Goal: Task Accomplishment & Management: Complete application form

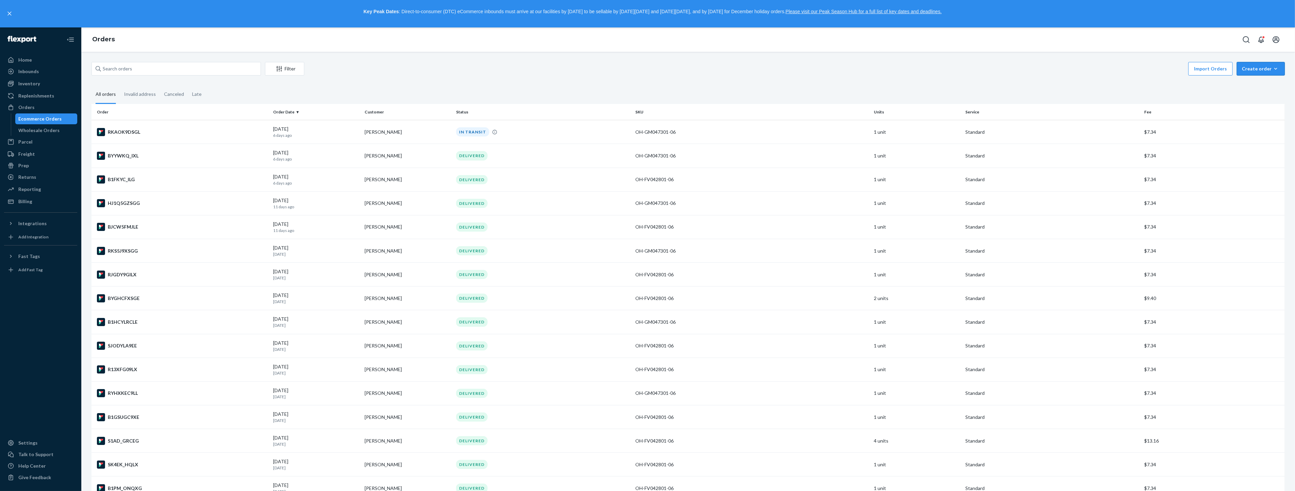
click at [1273, 69] on icon "button" at bounding box center [1276, 68] width 7 height 7
click at [1259, 79] on span "Ecommerce order" at bounding box center [1243, 76] width 37 height 5
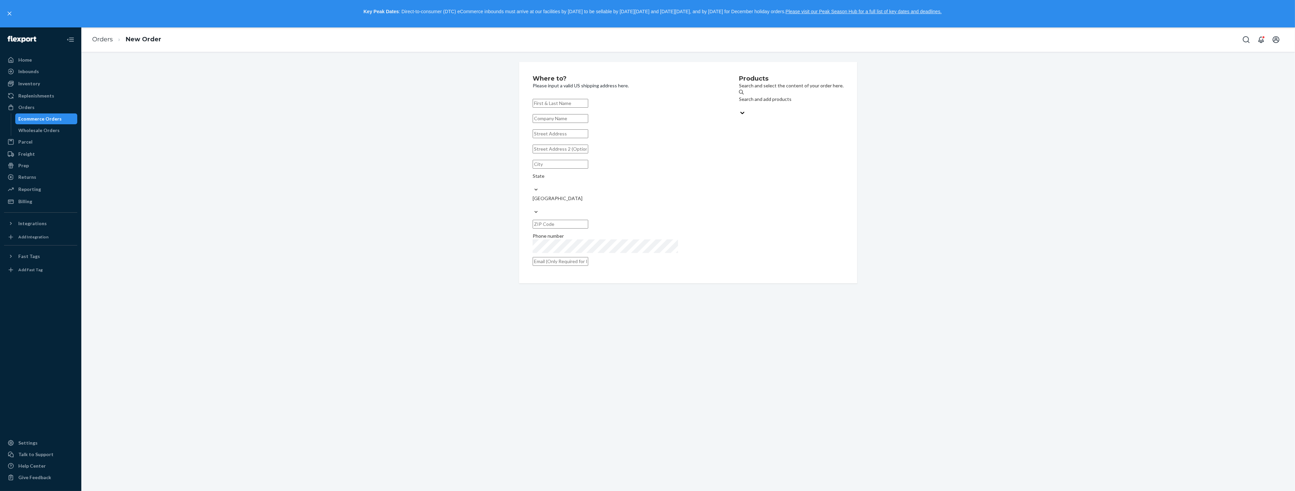
paste input "[PERSON_NAME]"
type input "[PERSON_NAME]"
drag, startPoint x: 560, startPoint y: 140, endPoint x: 562, endPoint y: 150, distance: 10.4
click at [560, 138] on input "text" at bounding box center [561, 133] width 56 height 9
paste input "6 Eagle Ln Galena, IL 61036"
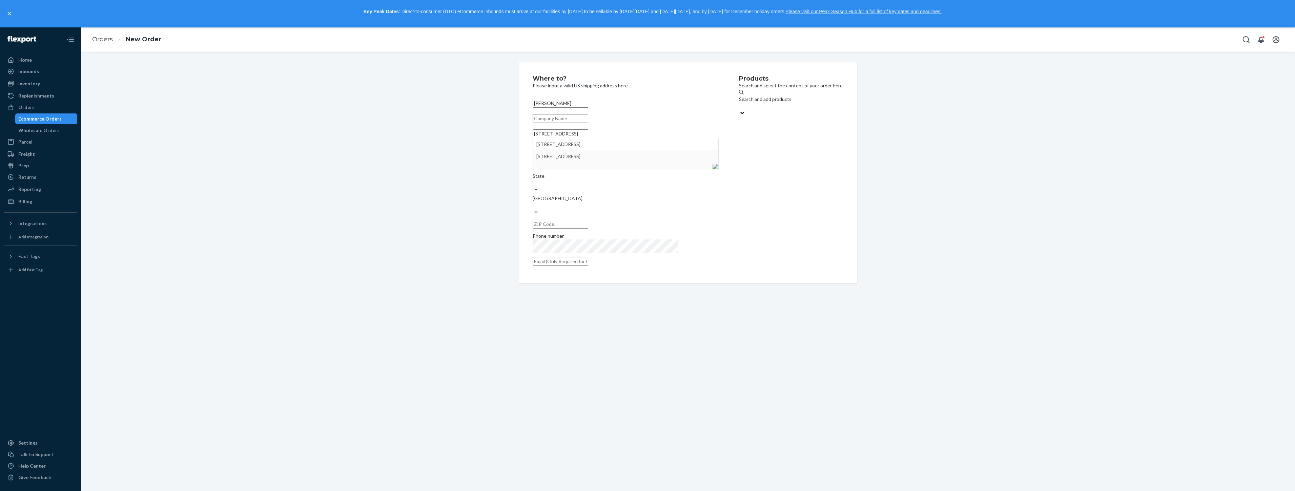
type input "6 Eagle Ln Galena, IL 61036"
type input "Galena"
type input "61036"
type input "6 Eagle Ln"
click at [748, 98] on div "Search and add products" at bounding box center [791, 99] width 105 height 7
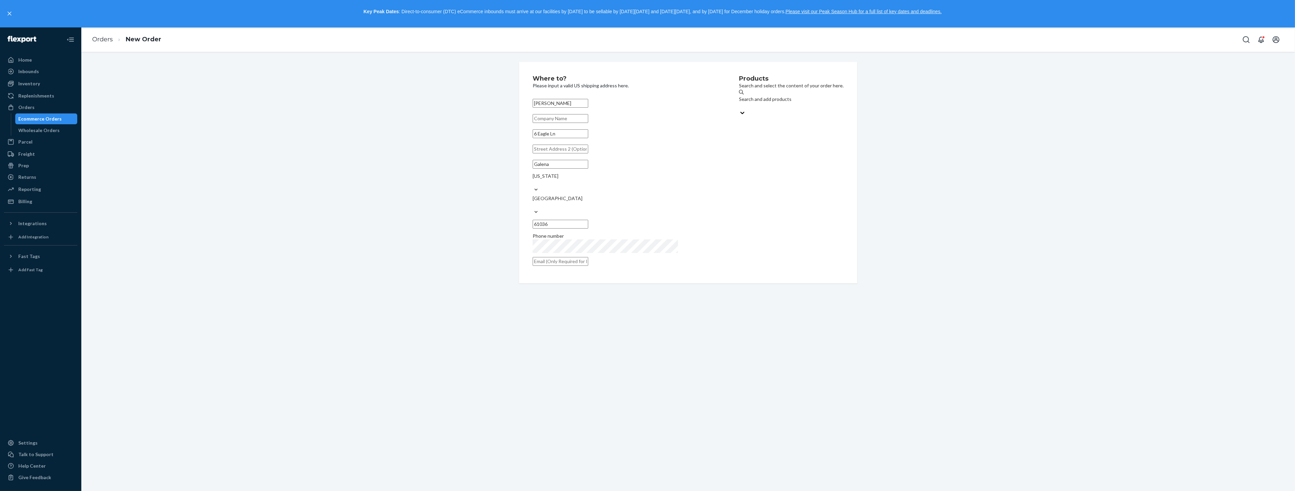
click at [740, 103] on input "Search and add products" at bounding box center [739, 106] width 1 height 7
type input "oh-gm"
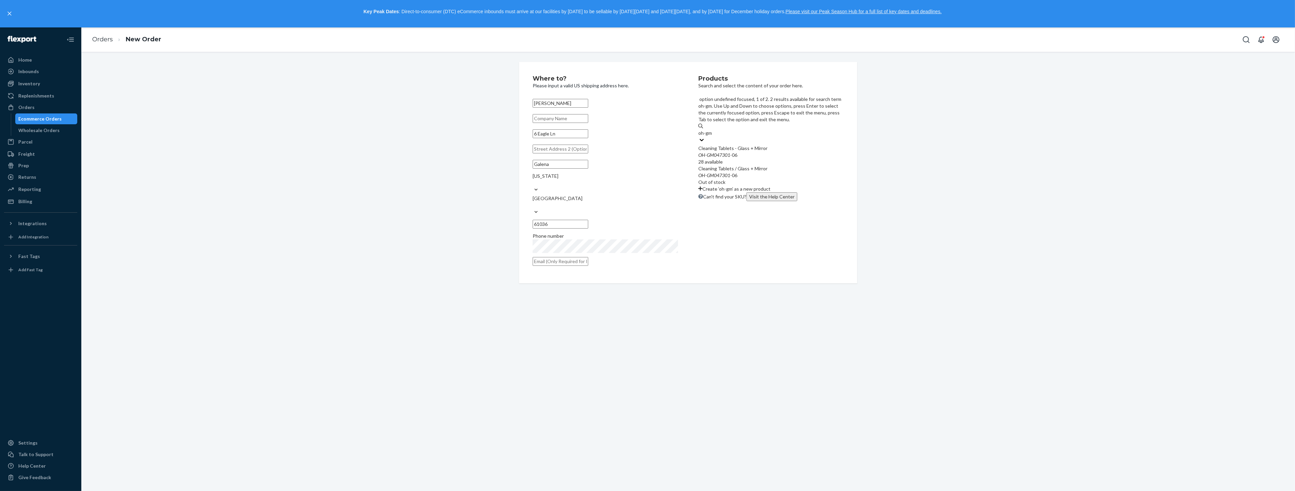
click at [762, 145] on div "Cleaning Tablets - Glass + Mirror" at bounding box center [771, 148] width 145 height 7
click at [712, 130] on input "oh-gm" at bounding box center [706, 133] width 14 height 7
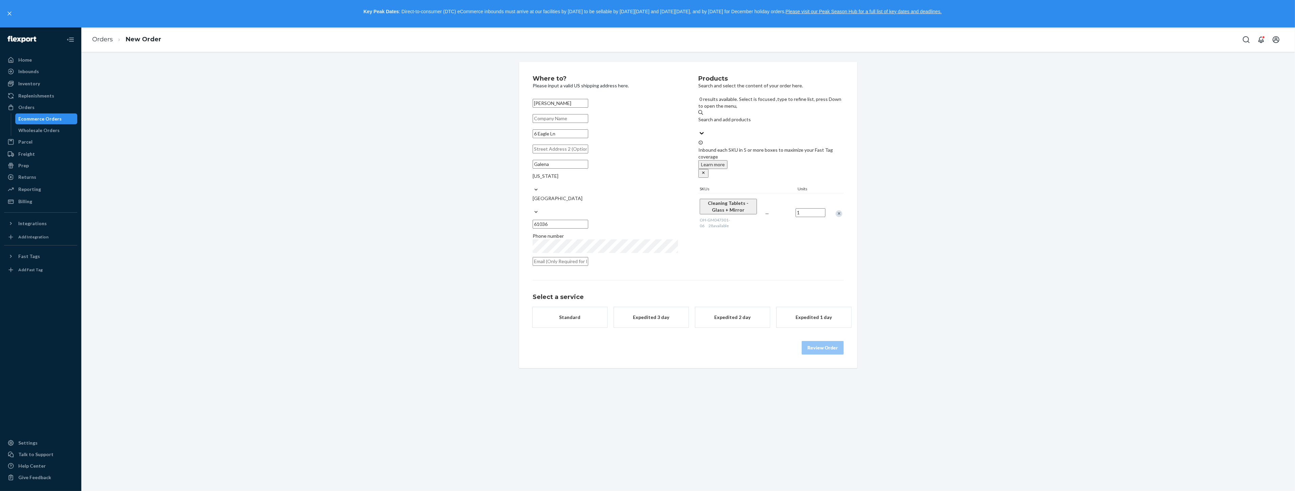
click at [565, 307] on button "Standard" at bounding box center [570, 317] width 75 height 20
click at [817, 333] on div "Select a service Standard Expedited 3 day Expedited 2 day Expedited 1 day Revie…" at bounding box center [688, 317] width 311 height 75
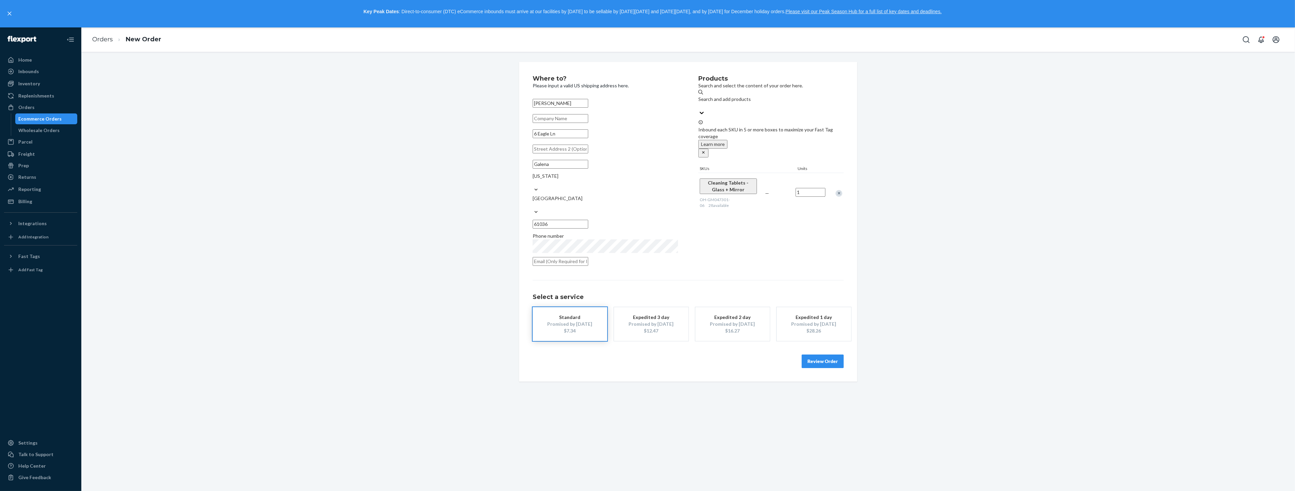
click at [810, 355] on button "Review Order" at bounding box center [823, 362] width 42 height 14
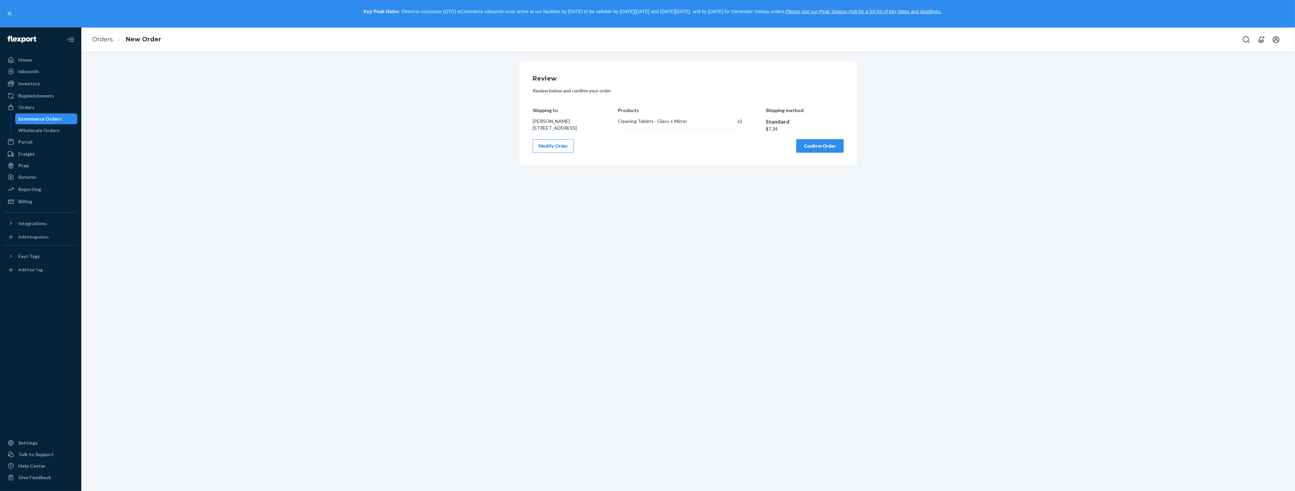
click at [814, 151] on button "Confirm Order" at bounding box center [820, 146] width 47 height 14
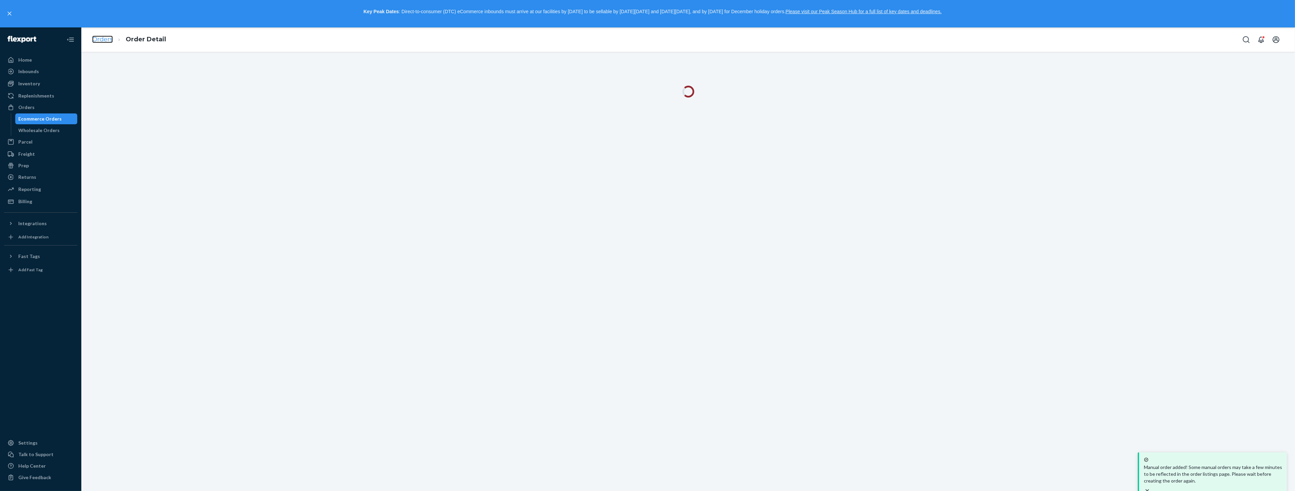
click at [94, 36] on link "Orders" at bounding box center [102, 39] width 21 height 7
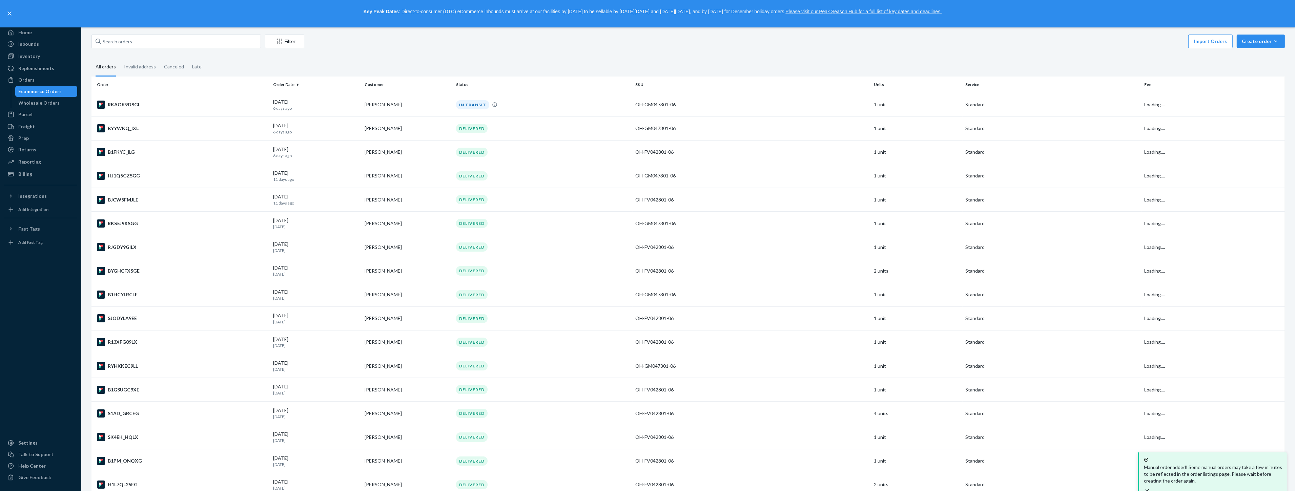
click at [1259, 16] on icon "Open notifications" at bounding box center [1262, 12] width 8 height 8
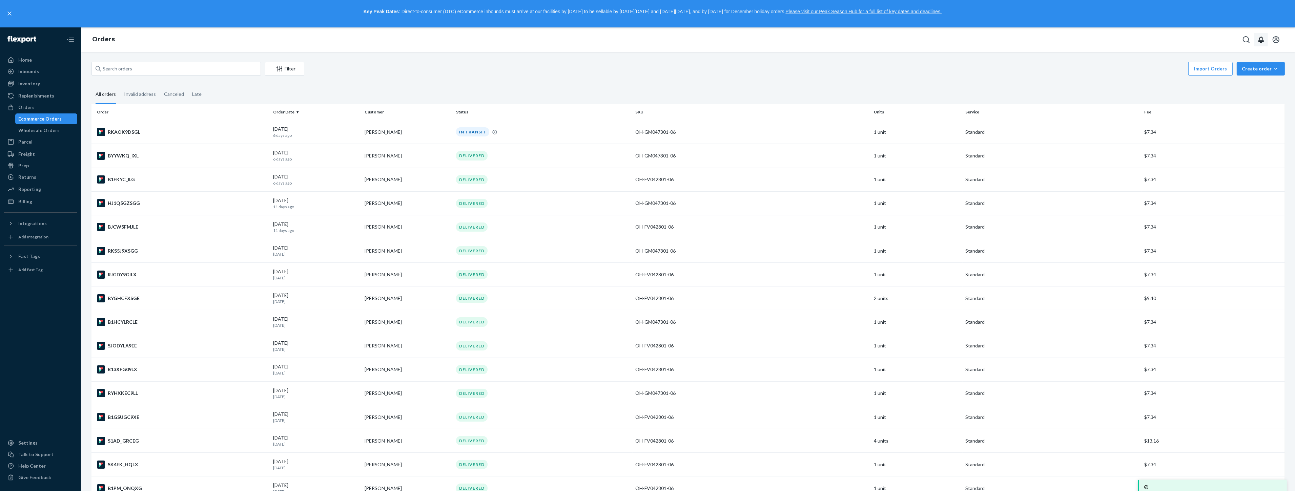
drag, startPoint x: 1065, startPoint y: 48, endPoint x: 1203, endPoint y: 66, distance: 139.2
click at [0, 49] on div at bounding box center [0, 259] width 0 height 464
click at [1250, 63] on button "Create order Ecommerce order Removal order" at bounding box center [1261, 69] width 48 height 14
click at [1251, 79] on span "Ecommerce order" at bounding box center [1243, 76] width 37 height 5
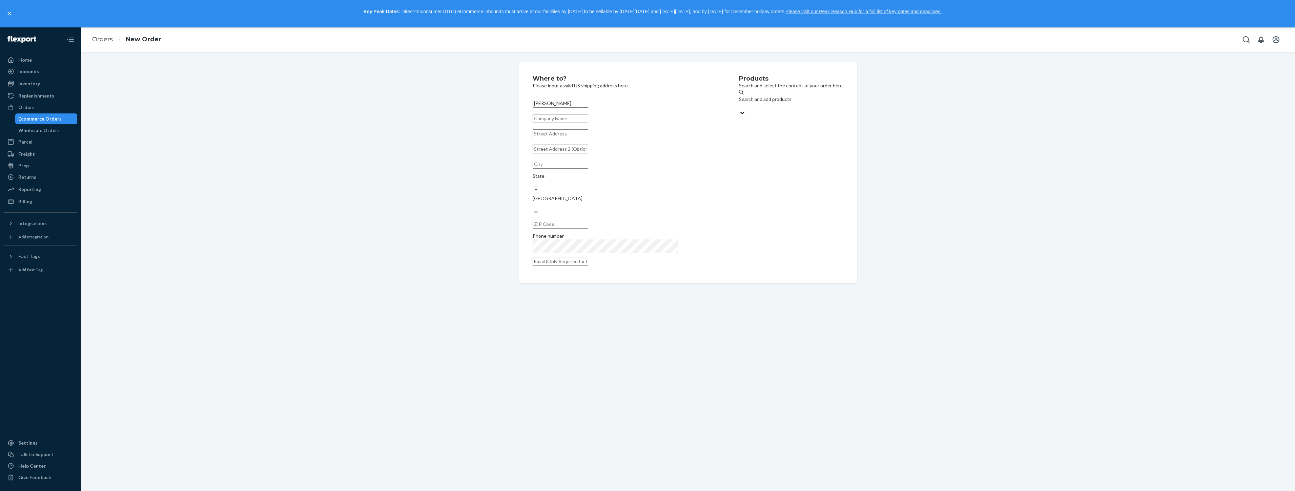
type input "[PERSON_NAME]"
click at [580, 138] on input "text" at bounding box center [561, 133] width 56 height 9
paste input "427 W 66th Ter Kansas City, KS 64113"
type input "427 W 66th Terrace"
type input "Kansas City"
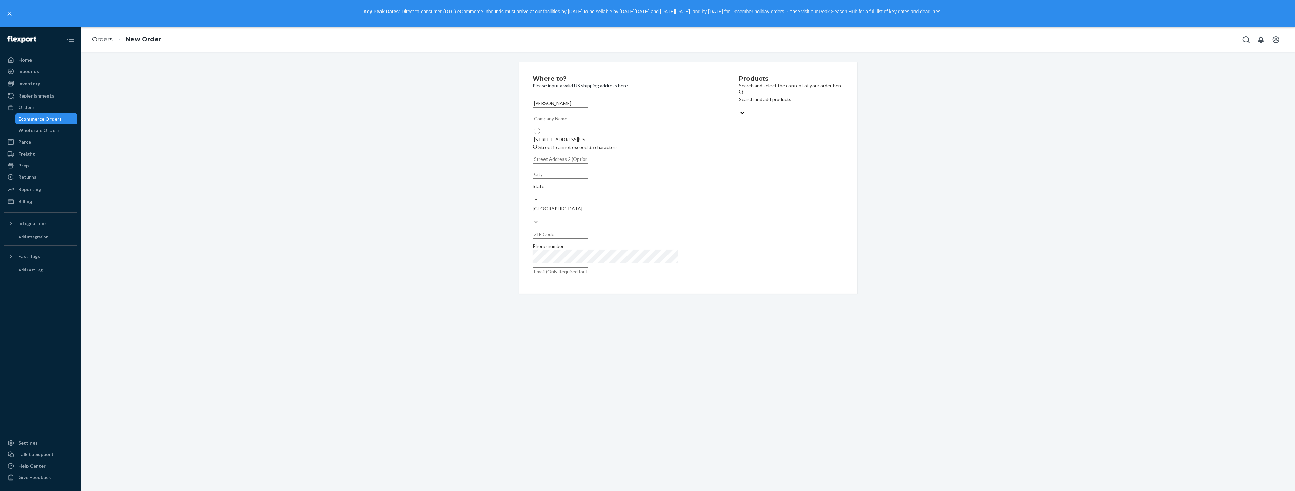
type input "64113"
click at [728, 123] on div "Search and add products" at bounding box center [771, 130] width 145 height 14
click at [699, 130] on input "0 results available. Use Up and Down to choose options, press Enter to select t…" at bounding box center [699, 133] width 1 height 7
paste input "OH-GM047301-06"
type input "OH-GM047301-06"
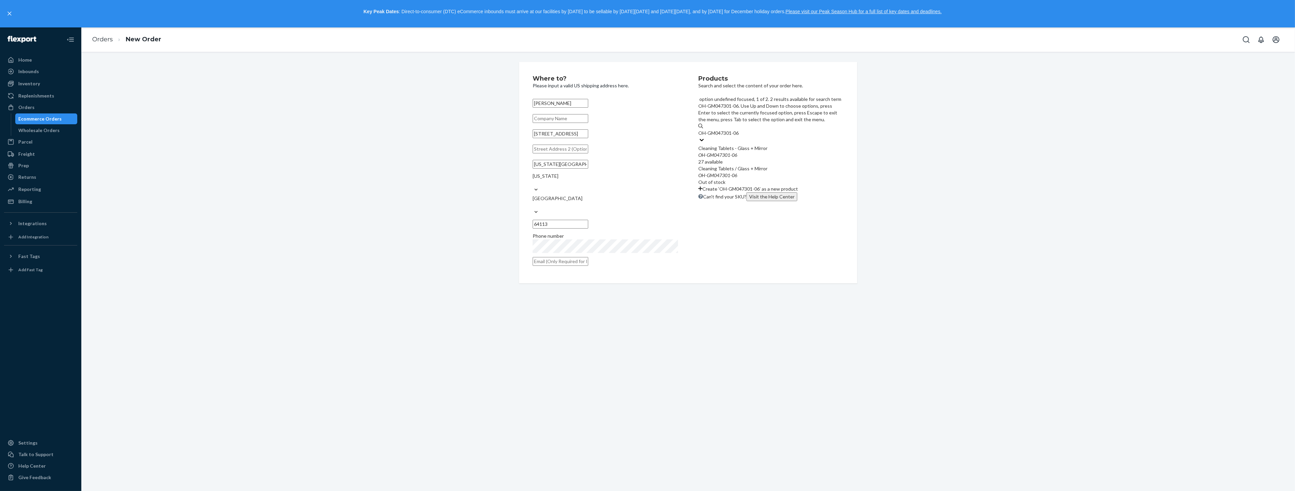
click at [743, 152] on div "OH - GM047301 - 06" at bounding box center [771, 155] width 145 height 7
click at [740, 130] on input "OH-GM047301-06" at bounding box center [719, 133] width 41 height 7
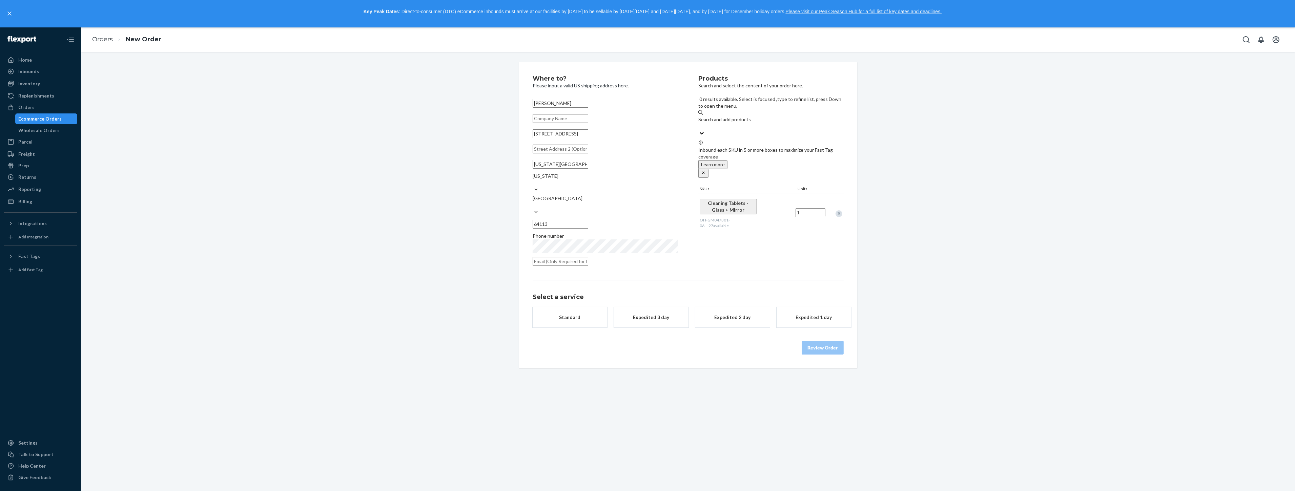
click at [556, 314] on div "Standard" at bounding box center [570, 317] width 54 height 7
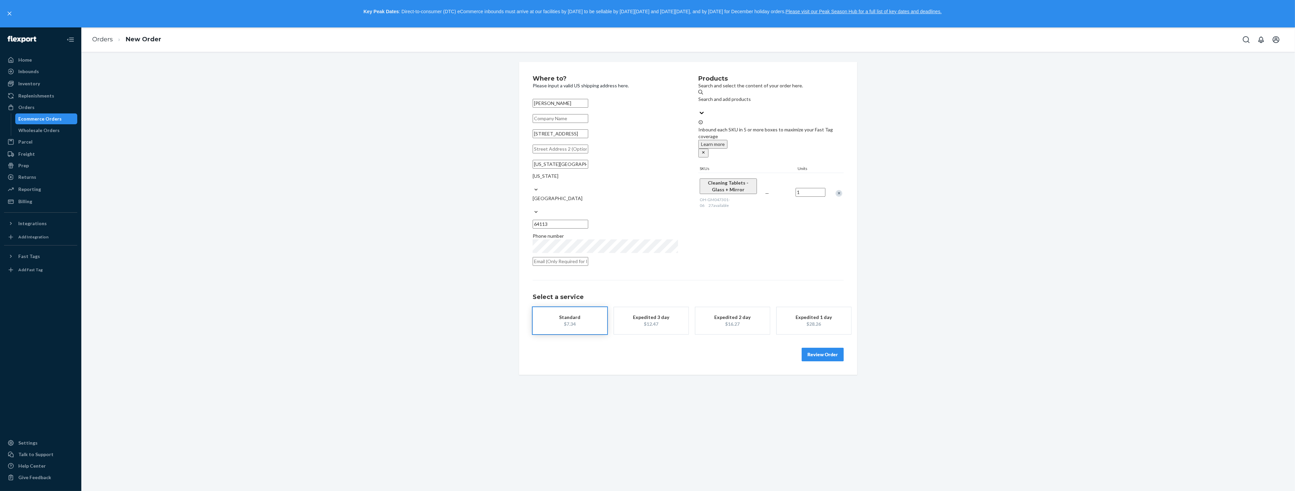
click at [839, 341] on div "Review Order" at bounding box center [688, 351] width 311 height 20
click at [832, 355] on button "Review Order" at bounding box center [823, 362] width 42 height 14
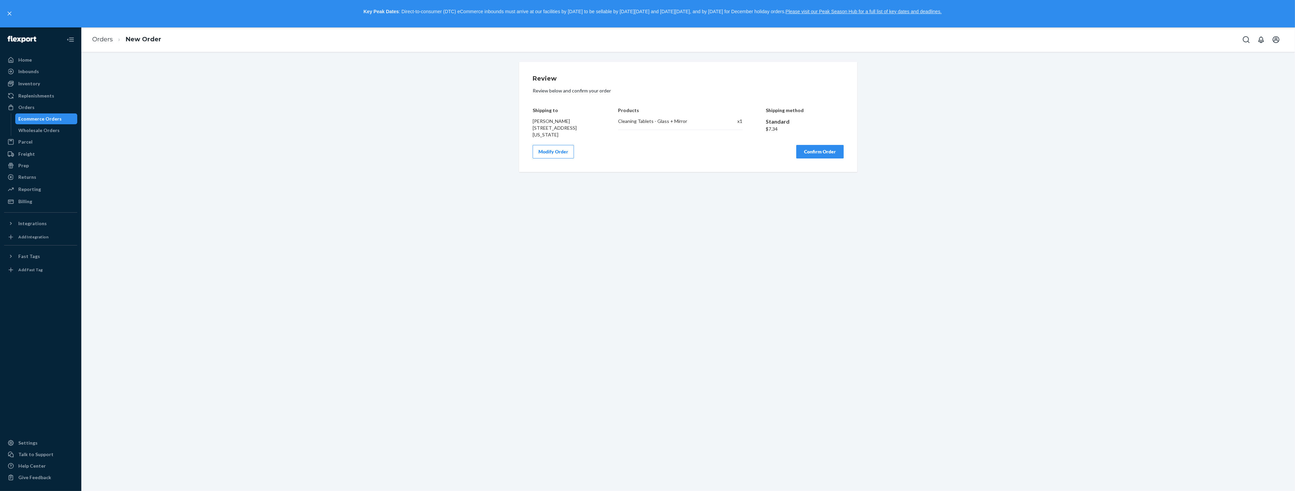
click at [808, 146] on button "Confirm Order" at bounding box center [820, 152] width 47 height 14
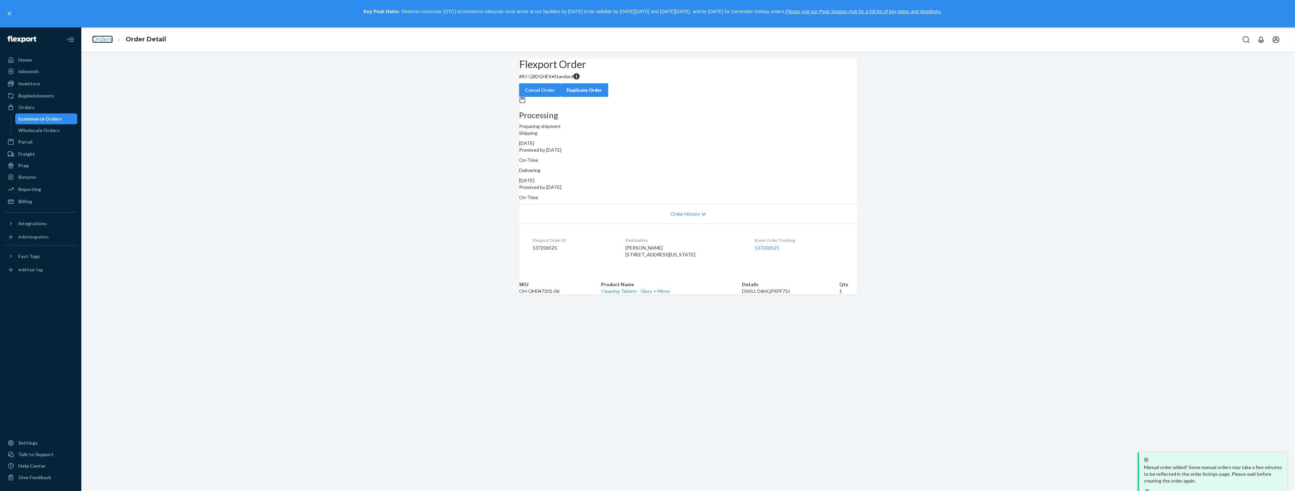
click at [106, 38] on link "Orders" at bounding box center [102, 39] width 21 height 7
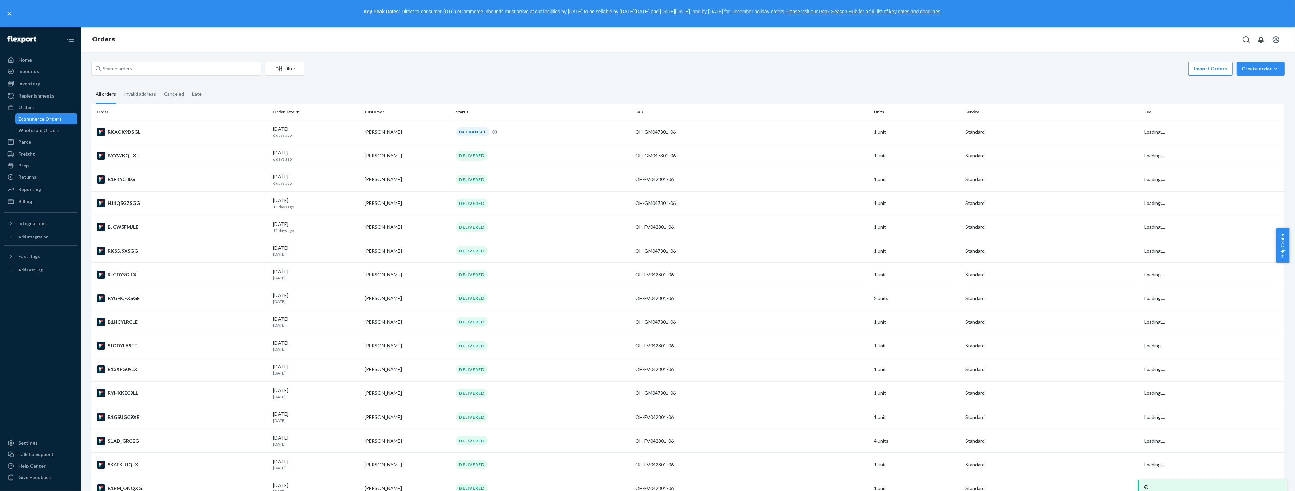
click at [1254, 59] on div "Filter Import Orders Create order Ecommerce order Removal order All orders Inva…" at bounding box center [688, 272] width 1214 height 440
click at [1250, 65] on div "Create order" at bounding box center [1261, 68] width 38 height 7
click at [1245, 79] on span "Ecommerce order" at bounding box center [1243, 76] width 37 height 5
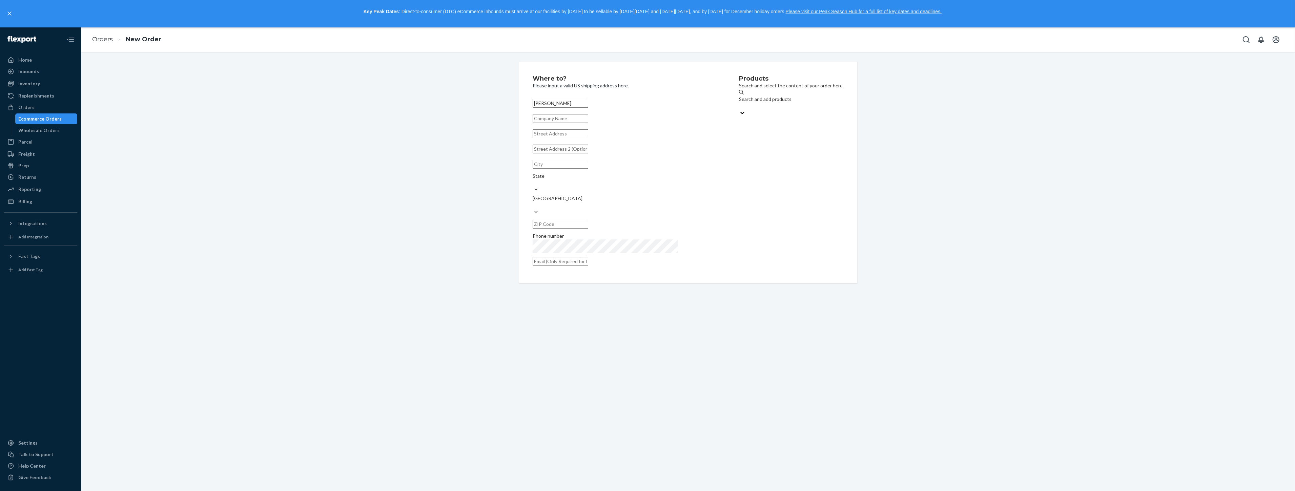
type input "[PERSON_NAME]"
drag, startPoint x: 559, startPoint y: 144, endPoint x: 574, endPoint y: 146, distance: 15.4
click at [559, 138] on input "text" at bounding box center [561, 133] width 56 height 9
paste input "Po Box 757 Croton Hdsn, NY 10521"
type input "Po Box 757 Croton Hudson, NY 10521"
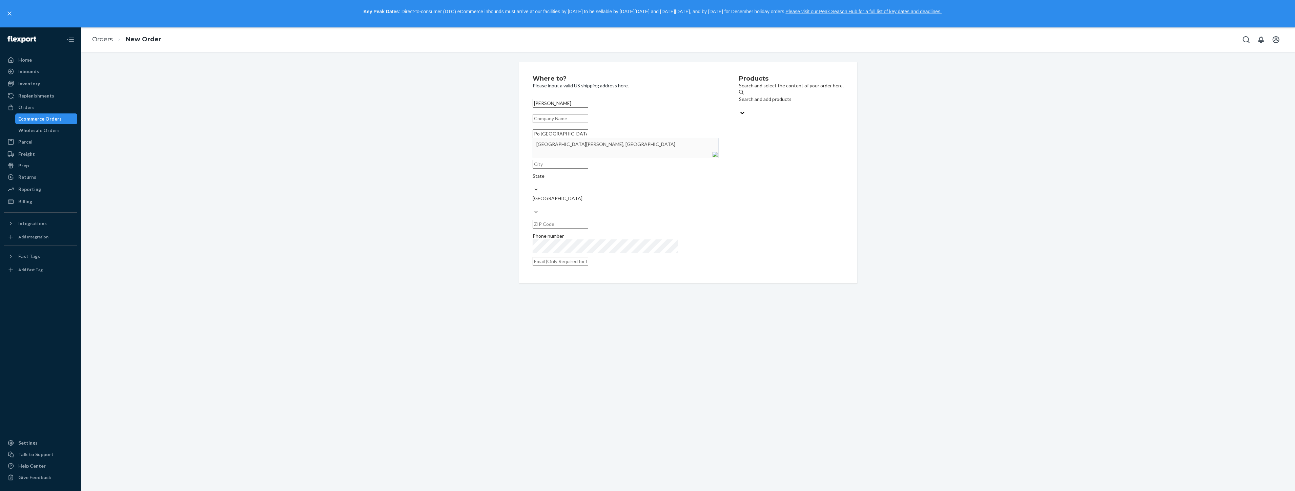
type input "Croton-on-Hudson"
type input "10521"
click at [588, 138] on input "Street1 must be at least 3 characters long" at bounding box center [561, 133] width 56 height 9
paste input "PO BOX 757 CROTON HDSN, NY 10521"
type input "PO BOX 757 CROTON HDSN, NY 10521"
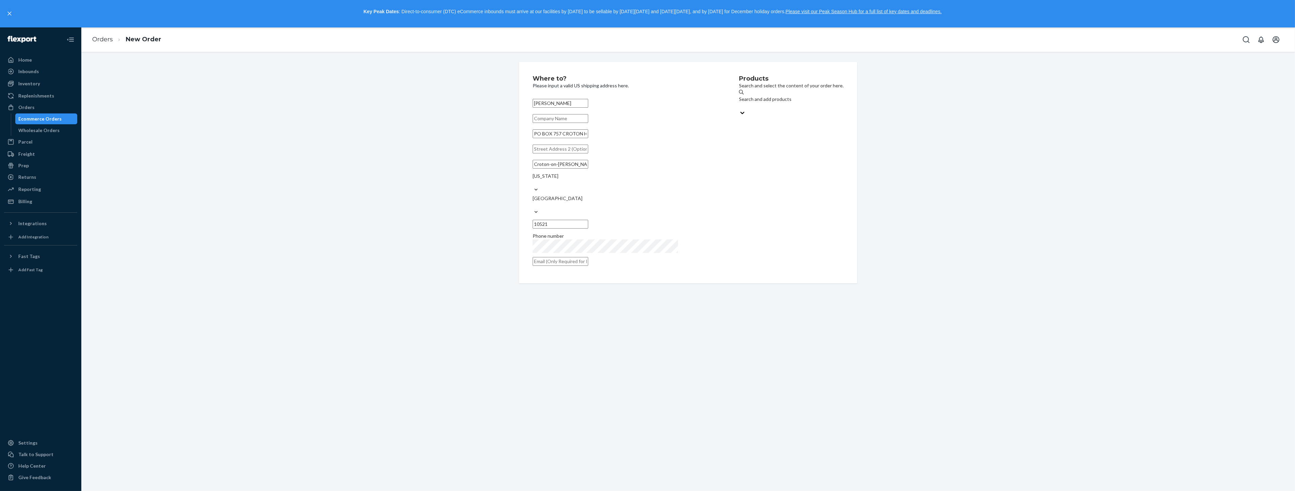
drag, startPoint x: 564, startPoint y: 141, endPoint x: 672, endPoint y: 141, distance: 108.5
click at [588, 138] on input "PO BOX 757 CROTON HDSN, NY 10521" at bounding box center [561, 133] width 56 height 9
type input "PO BOX 757 CROTON HDSN, NY 10521"
drag, startPoint x: 633, startPoint y: 152, endPoint x: 629, endPoint y: 157, distance: 6.0
click at [633, 152] on input "text" at bounding box center [605, 150] width 145 height 14
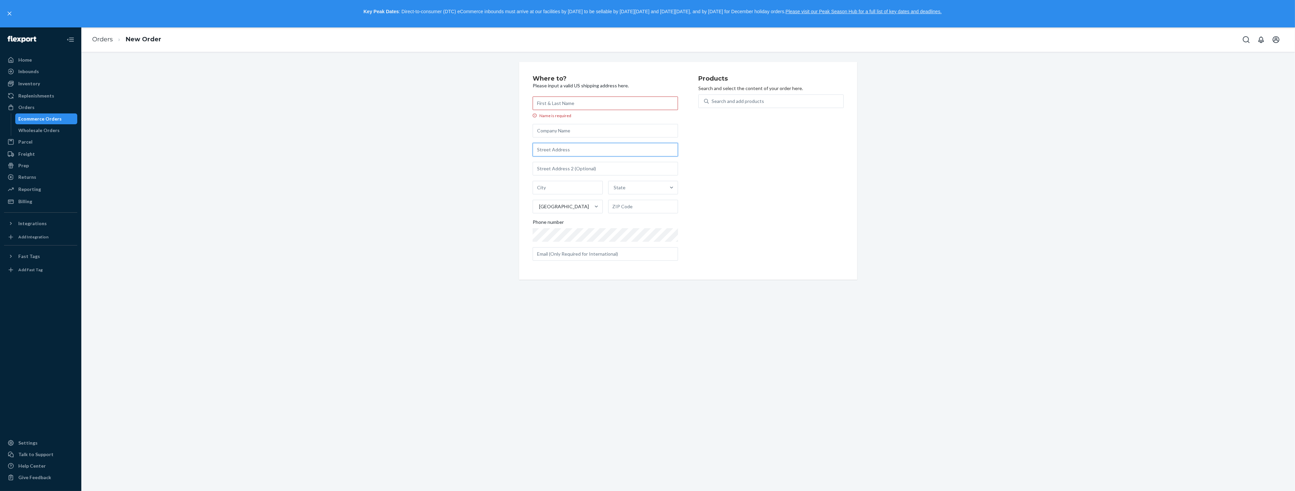
paste input "PO BOX 757 CROTON HDSN, NY 10521"
drag, startPoint x: 562, startPoint y: 149, endPoint x: 596, endPoint y: 152, distance: 34.3
click at [596, 152] on input "PO BOX 757 CROTON HDSN, NY 10521" at bounding box center [605, 150] width 145 height 14
type input "[STREET_ADDRESS]"
click at [559, 188] on input "text" at bounding box center [568, 188] width 70 height 14
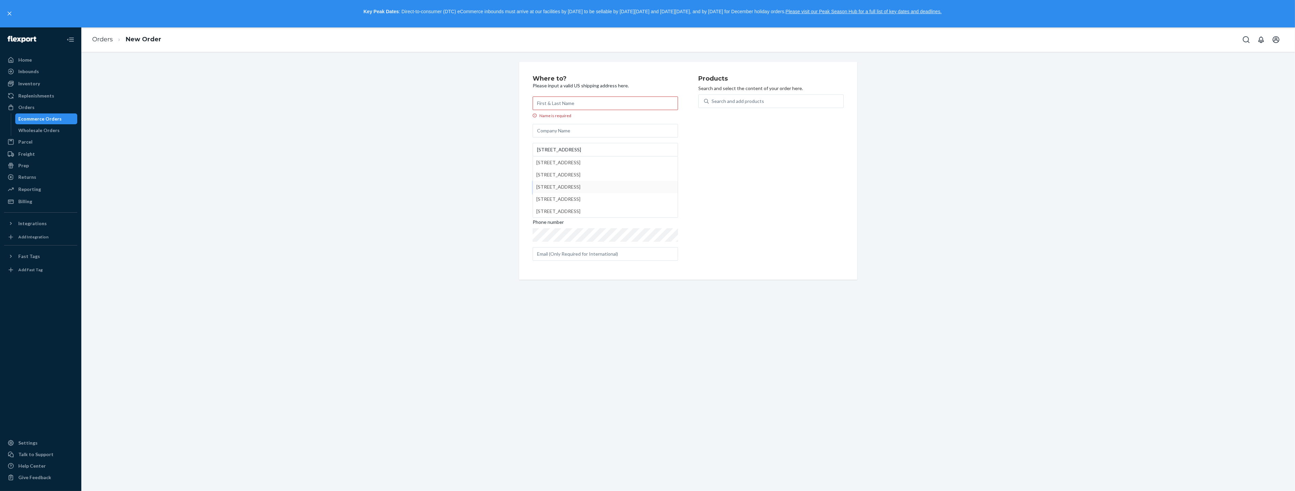
paste input "CROTON HDSN"
type input "CROTON HDSN"
click at [578, 151] on input "[STREET_ADDRESS]" at bounding box center [605, 150] width 145 height 14
click at [740, 194] on div "Products Search and select the content of your order here. Search and add produ…" at bounding box center [771, 171] width 145 height 191
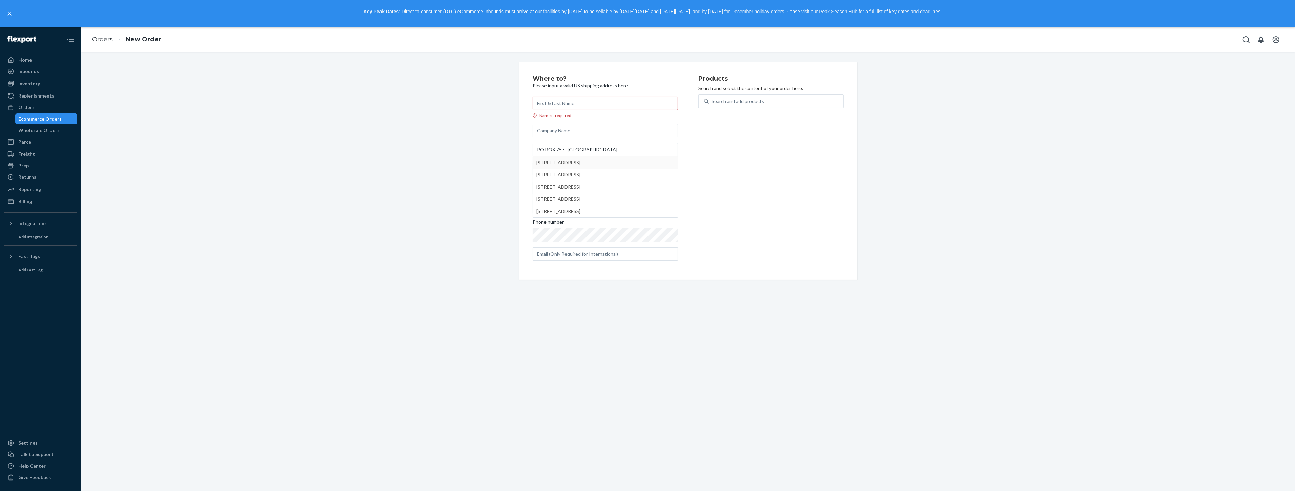
click at [786, 150] on div "Products Search and select the content of your order here. Search and add produ…" at bounding box center [771, 171] width 145 height 191
click at [594, 144] on input "PO BOX 757 , [GEOGRAPHIC_DATA]" at bounding box center [605, 150] width 145 height 14
type input "PO BOX 757"
click at [774, 146] on div "Products Search and select the content of your order here. Search and add produ…" at bounding box center [771, 171] width 145 height 191
click at [636, 202] on input "text" at bounding box center [643, 207] width 70 height 14
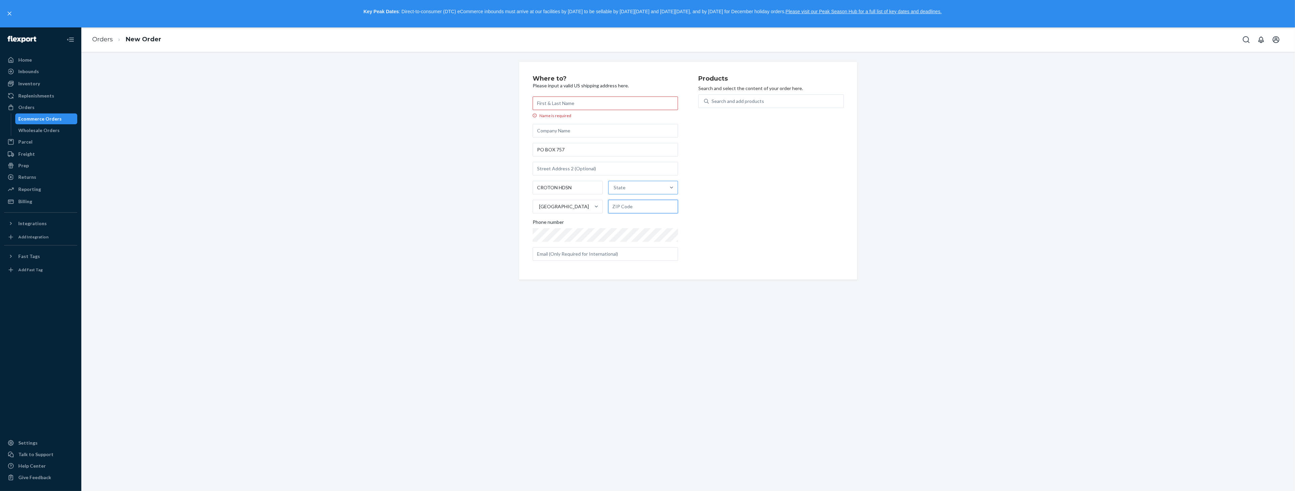
paste input "10521"
type input "10521"
click at [639, 190] on div "State" at bounding box center [637, 188] width 57 height 14
click at [615, 190] on input "option [US_STATE] focused, 1 of 59. 59 results available. Use Up and Down to ch…" at bounding box center [614, 187] width 1 height 7
type input "new"
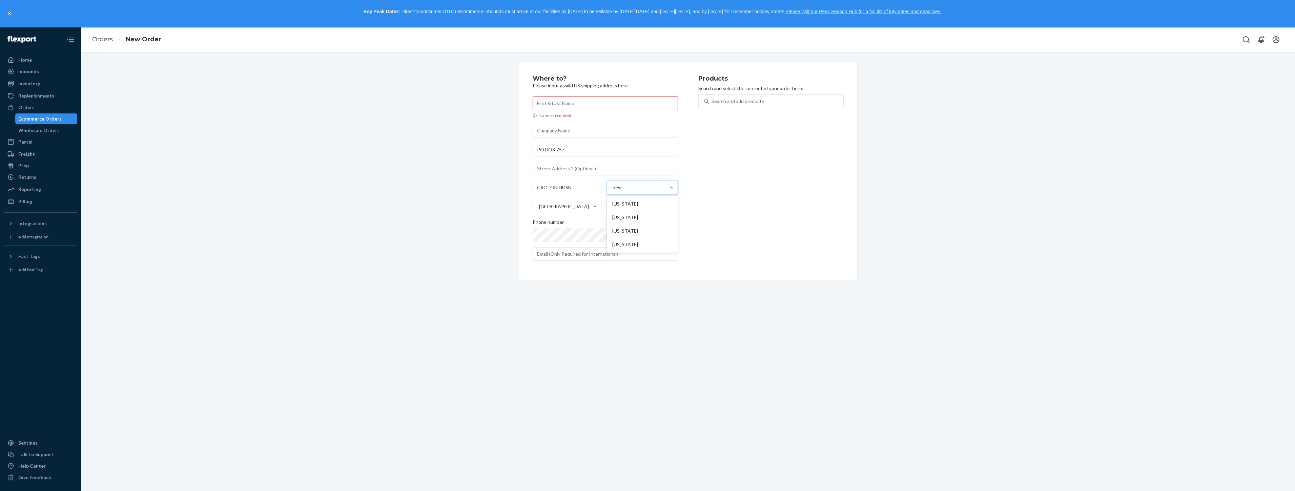
click at [619, 243] on div "[US_STATE]" at bounding box center [642, 245] width 68 height 14
click at [619, 191] on input "new" at bounding box center [617, 187] width 9 height 7
paste input "[PERSON_NAME]"
type input "[PERSON_NAME]"
click at [556, 106] on input "Name is required" at bounding box center [605, 104] width 145 height 14
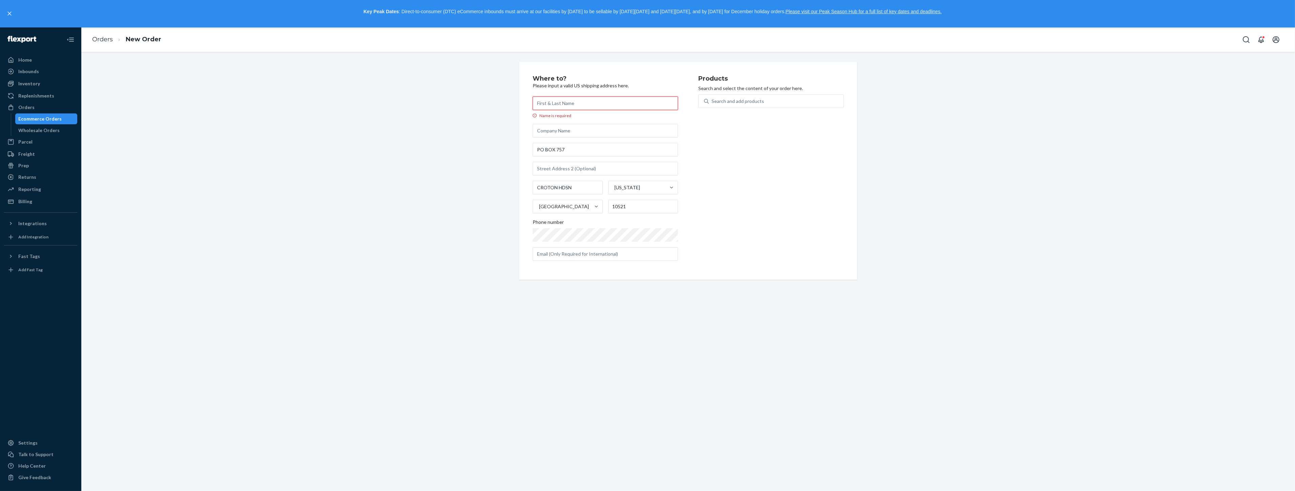
paste input "[PERSON_NAME]"
type input "[PERSON_NAME]"
click at [769, 100] on div "Search and add products" at bounding box center [776, 101] width 135 height 12
click at [712, 100] on input "0 results available. Use Up and Down to choose options, press Enter to select t…" at bounding box center [712, 101] width 1 height 7
paste input "H-GM047301-06"
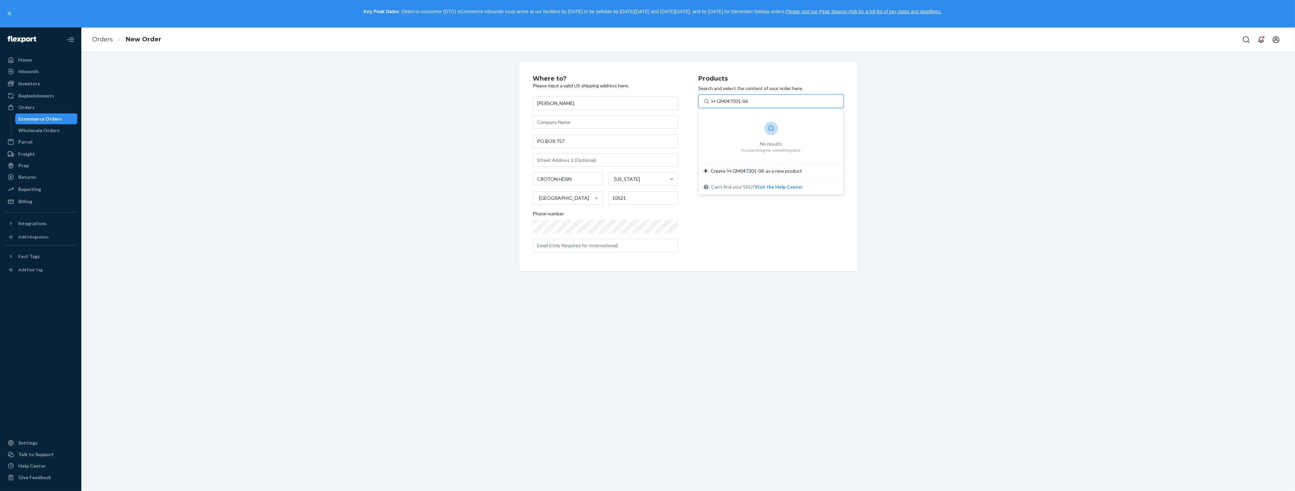
type input "oH-GM047301-06"
click at [716, 121] on em "GM047301" at bounding box center [722, 123] width 21 height 5
click at [716, 105] on input "oH-GM047301-06" at bounding box center [732, 101] width 40 height 7
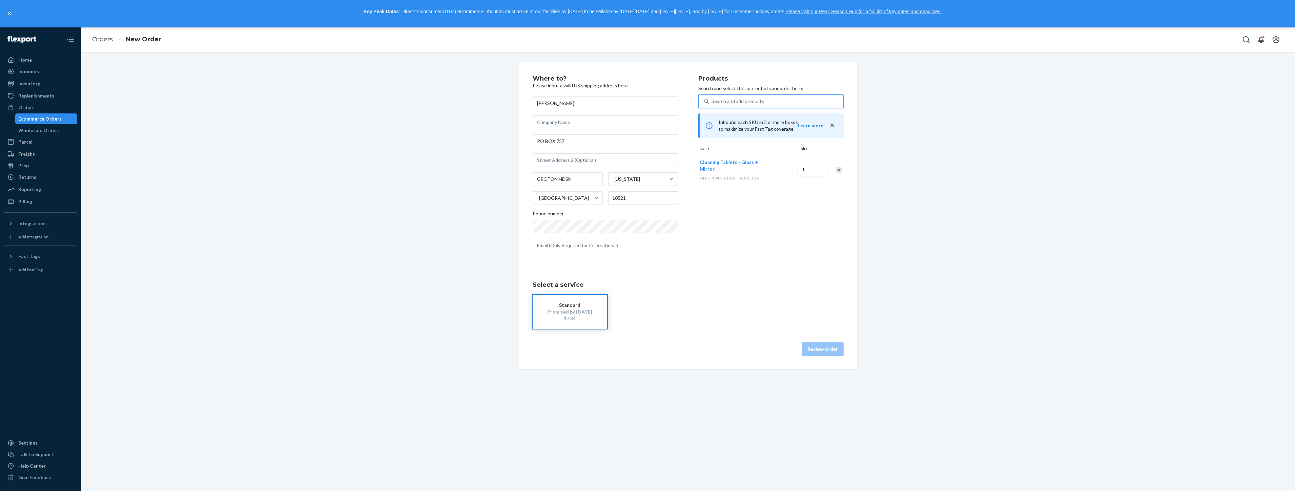
click at [558, 324] on button "Standard Promised by [DATE] $7.34" at bounding box center [570, 312] width 75 height 34
click at [832, 349] on button "Review Order" at bounding box center [823, 350] width 42 height 14
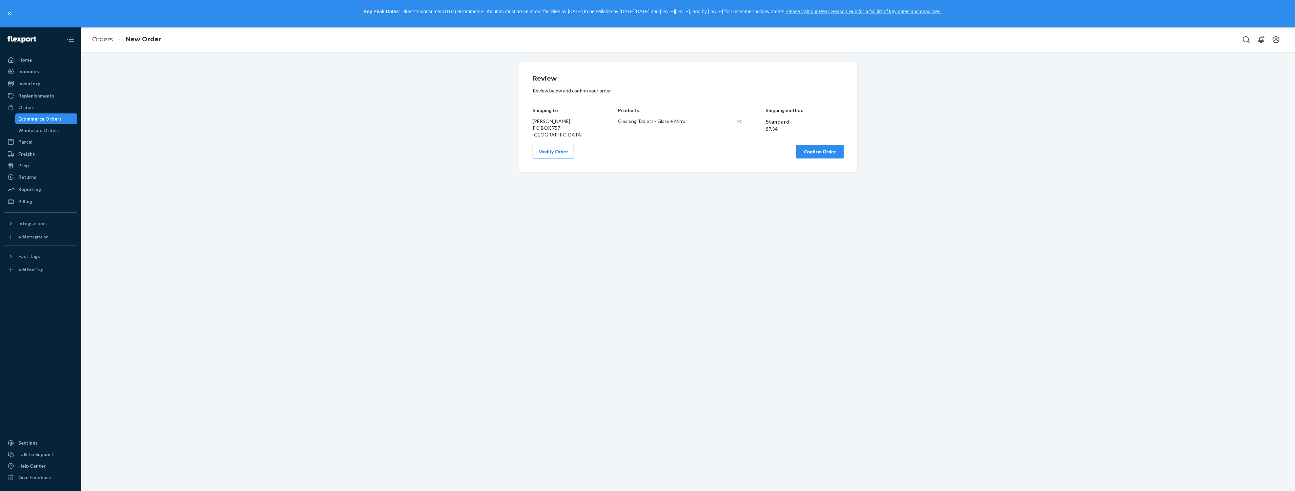
click at [811, 152] on button "Confirm Order" at bounding box center [820, 152] width 47 height 14
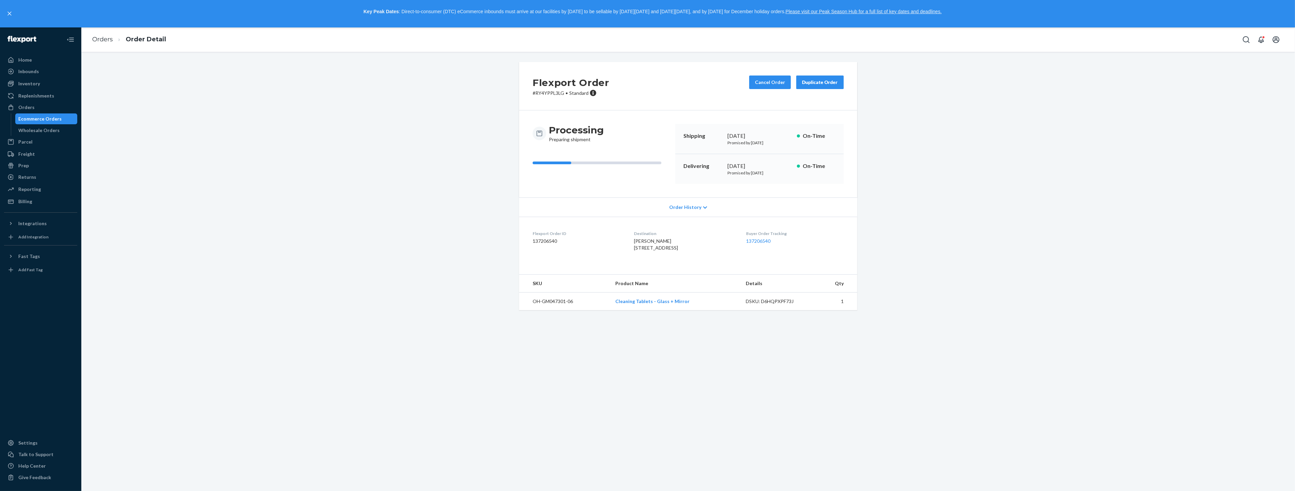
click at [104, 33] on ol "Orders Order Detail" at bounding box center [129, 39] width 85 height 20
click at [100, 40] on link "Orders" at bounding box center [102, 39] width 21 height 7
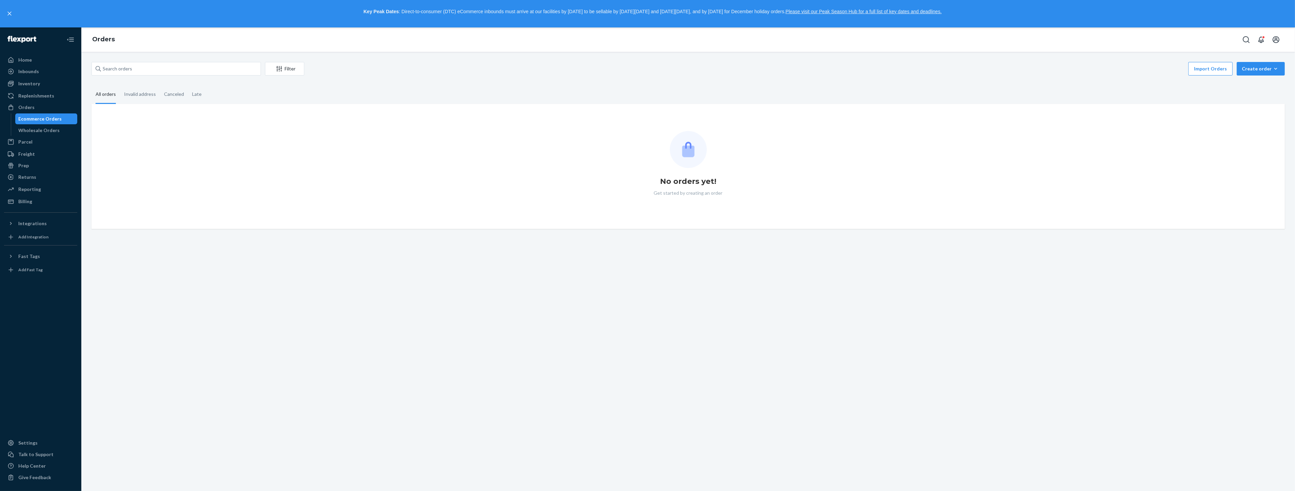
click at [1269, 48] on div "Orders" at bounding box center [688, 39] width 1214 height 24
click at [1268, 63] on button "Create order Ecommerce order Removal order" at bounding box center [1261, 69] width 48 height 14
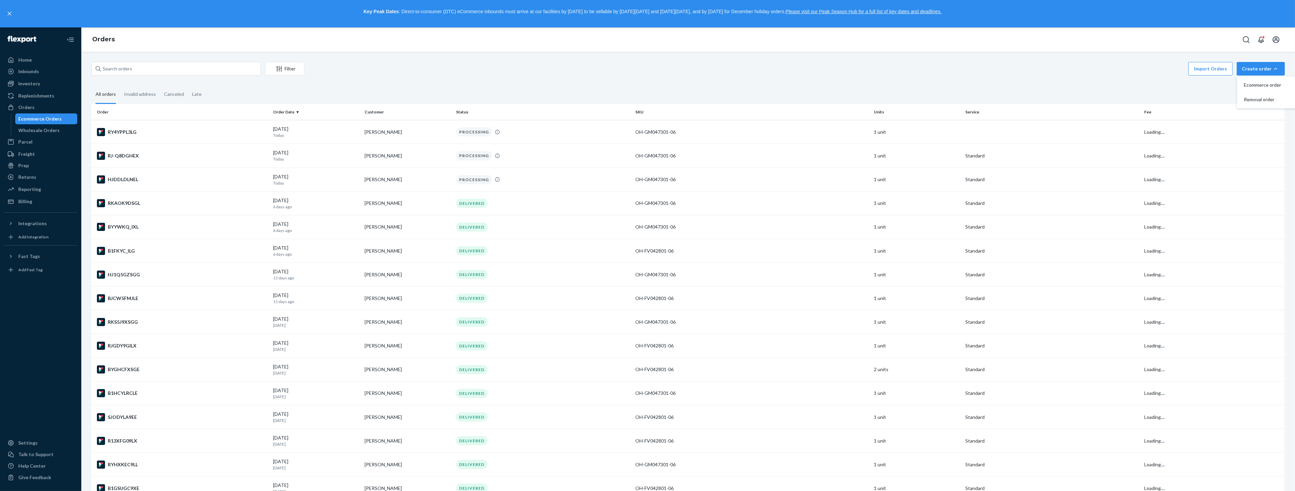
drag, startPoint x: 1251, startPoint y: 83, endPoint x: 625, endPoint y: 0, distance: 631.2
click at [1251, 85] on span "Ecommerce order" at bounding box center [1265, 85] width 42 height 5
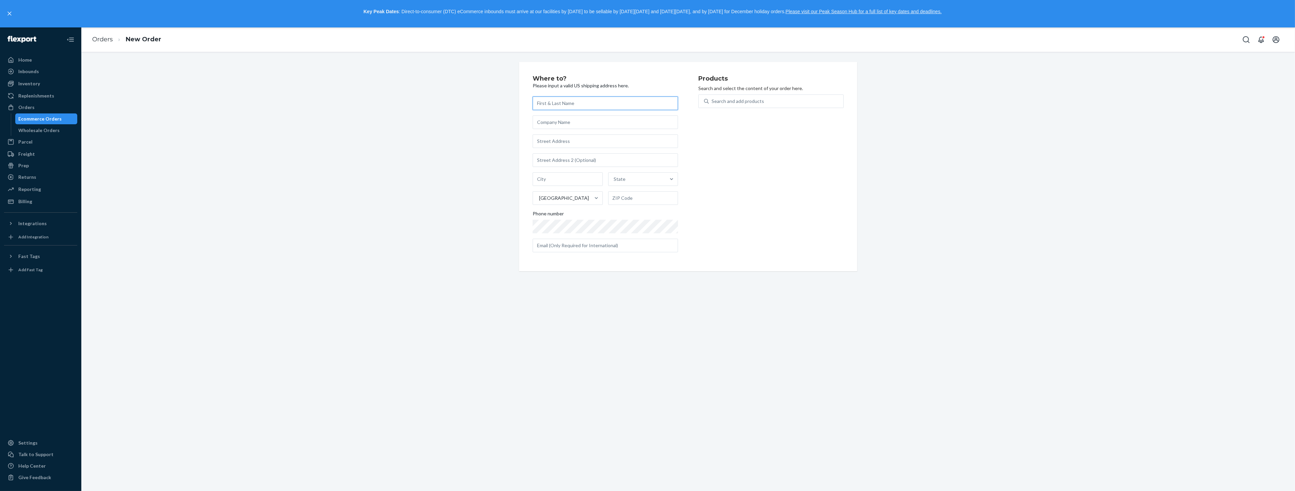
paste input "[PERSON_NAME]"
type input "[PERSON_NAME]"
click at [621, 141] on input "text" at bounding box center [605, 142] width 145 height 14
paste input "20055 ONYX [GEOGRAPHIC_DATA]"
drag, startPoint x: 611, startPoint y: 161, endPoint x: 611, endPoint y: 157, distance: 4.1
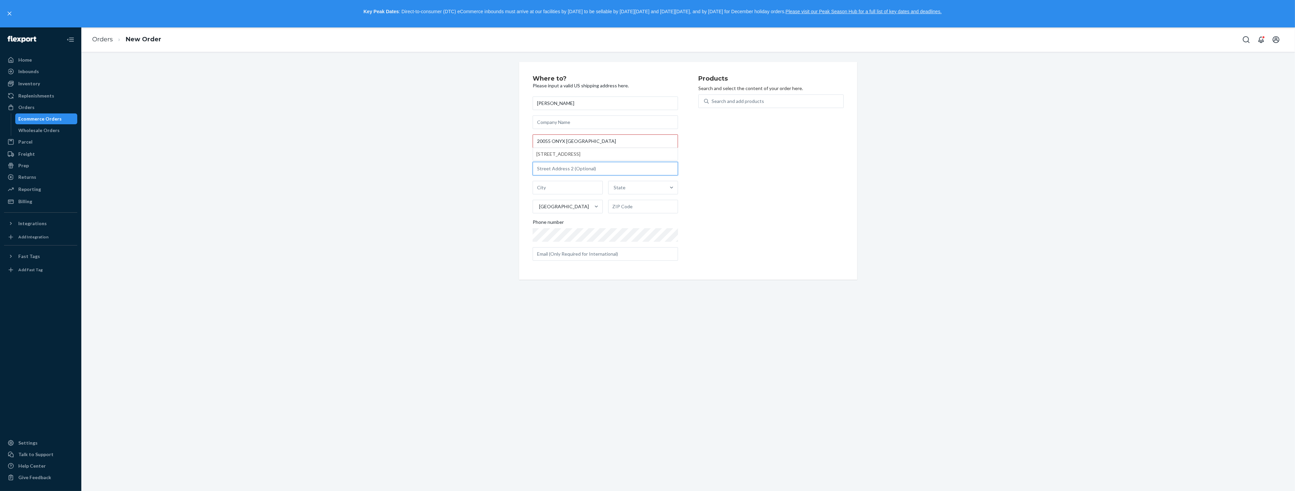
click at [609, 160] on div "[PERSON_NAME] 20055 ONYX [GEOGRAPHIC_DATA] [STREET_ADDRESS][GEOGRAPHIC_DATA] ca…" at bounding box center [605, 179] width 145 height 164
click at [637, 141] on input "20055 ONYX [GEOGRAPHIC_DATA]" at bounding box center [605, 142] width 145 height 14
type input "20055 Onyx Ct"
type input "[PERSON_NAME][GEOGRAPHIC_DATA]"
type input "94546"
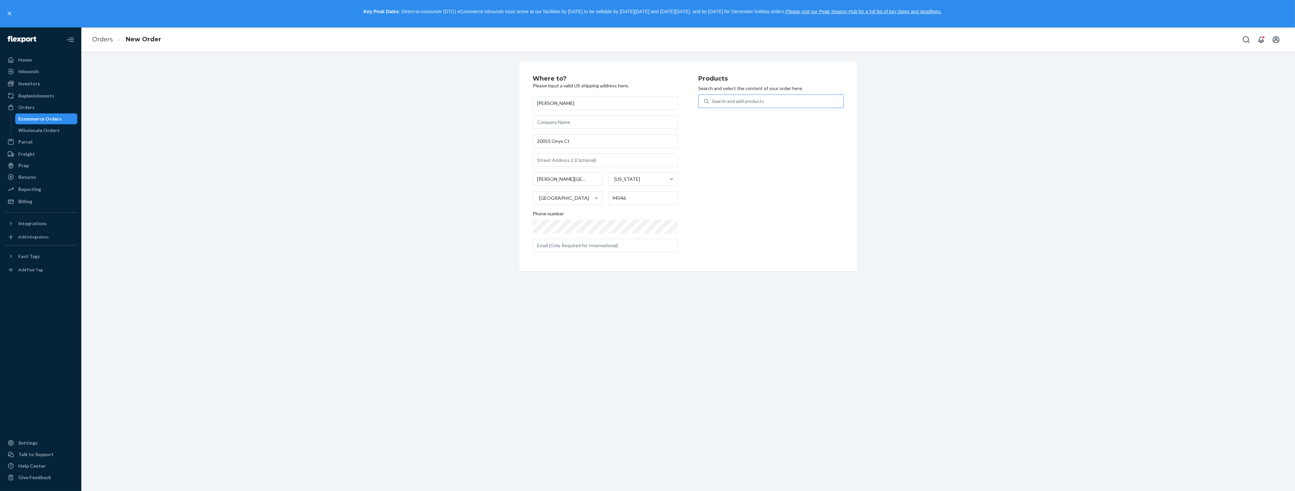
click at [700, 99] on div "Search and add products" at bounding box center [771, 102] width 145 height 14
click at [712, 99] on input "Search and add products" at bounding box center [712, 101] width 1 height 7
paste input "OH-FV042801-06"
type input "OH-FV042801-06"
click at [745, 126] on div "OH - FV042801 - 06" at bounding box center [758, 124] width 108 height 6
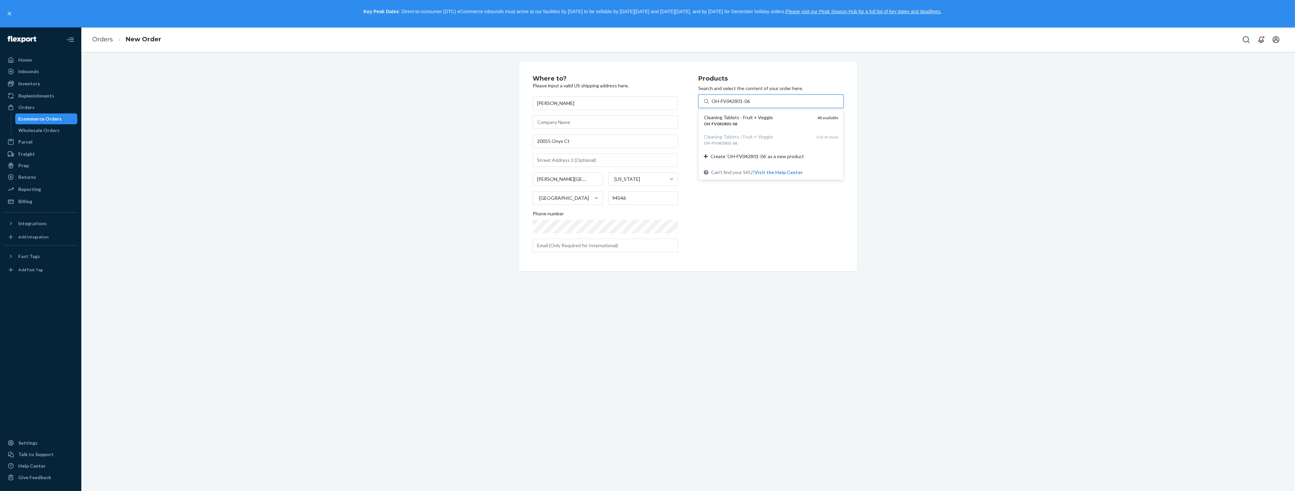
click at [745, 105] on input "OH-FV042801-06" at bounding box center [731, 101] width 39 height 7
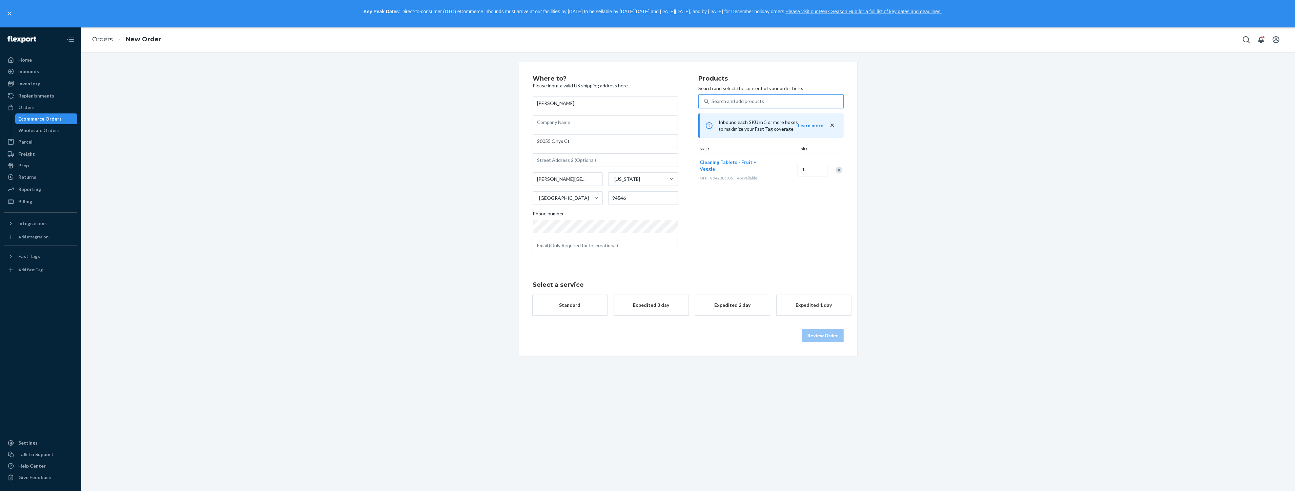
click at [568, 311] on button "Standard" at bounding box center [570, 305] width 75 height 20
click at [835, 338] on div "Review Order" at bounding box center [688, 346] width 311 height 20
click at [841, 349] on button "Review Order" at bounding box center [823, 350] width 42 height 14
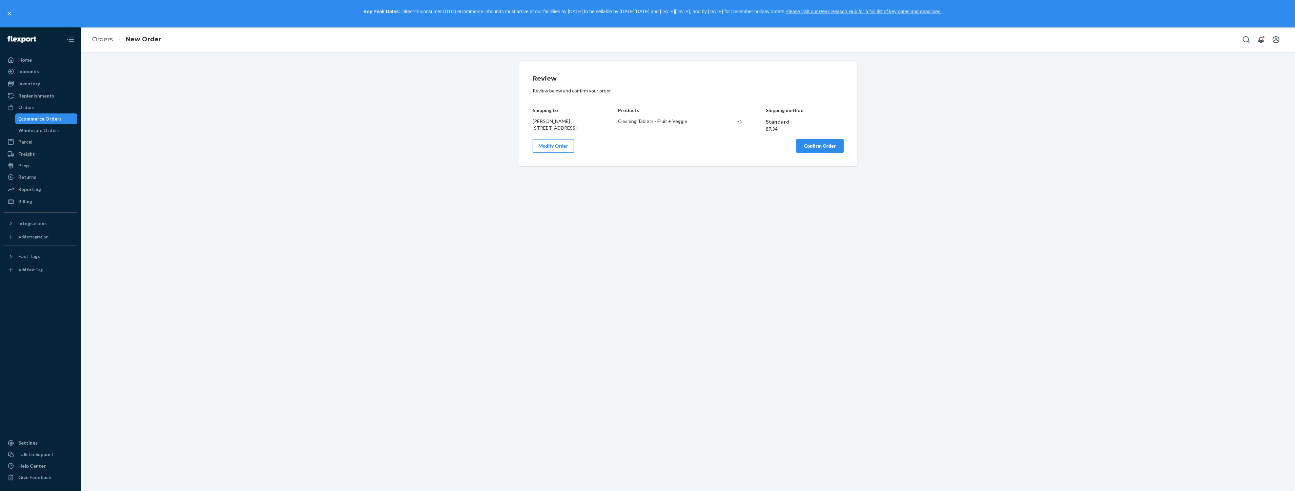
click at [817, 153] on button "Confirm Order" at bounding box center [820, 146] width 47 height 14
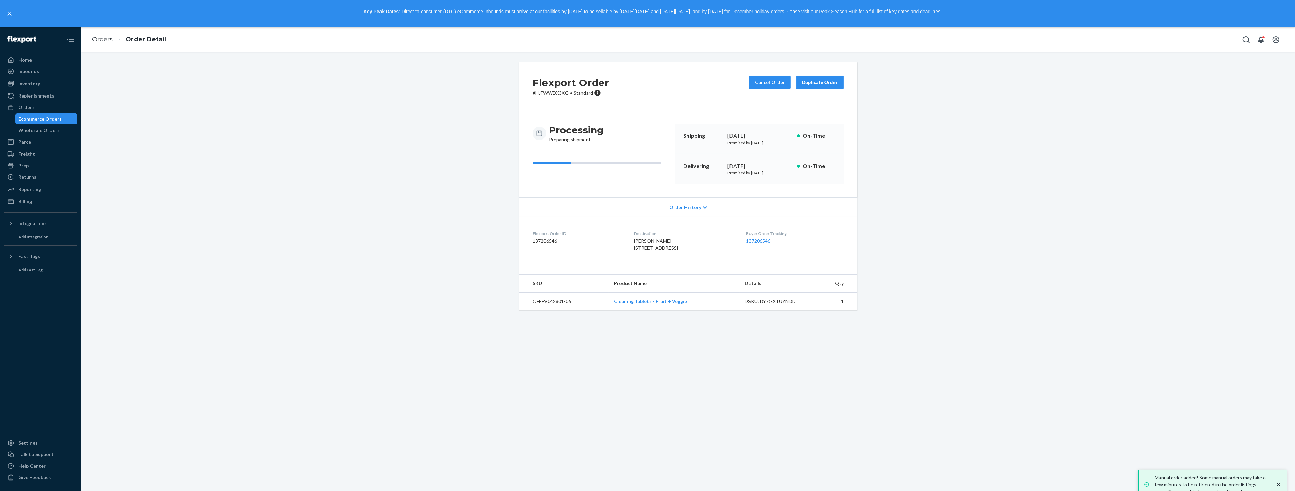
click at [98, 46] on ol "Orders Order Detail" at bounding box center [129, 39] width 85 height 20
click at [102, 47] on ol "Orders Order Detail" at bounding box center [129, 39] width 85 height 20
click at [104, 39] on link "Orders" at bounding box center [102, 39] width 21 height 7
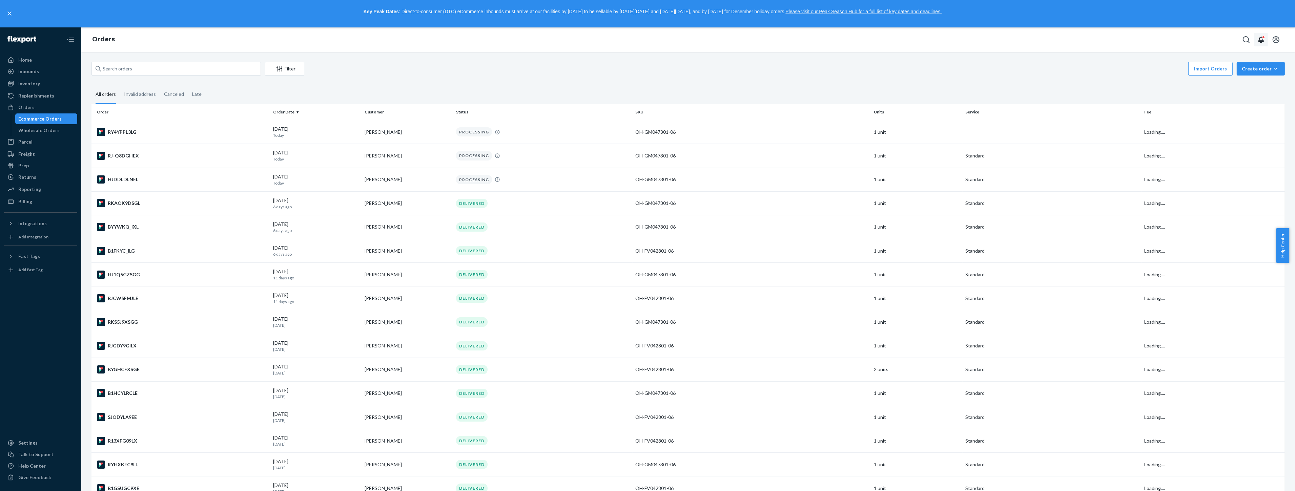
click at [1252, 44] on button "Open Search Box" at bounding box center [1247, 40] width 14 height 14
click at [1244, 70] on div "Create order" at bounding box center [1261, 68] width 38 height 7
click at [1244, 85] on span "Ecommerce order" at bounding box center [1265, 85] width 42 height 5
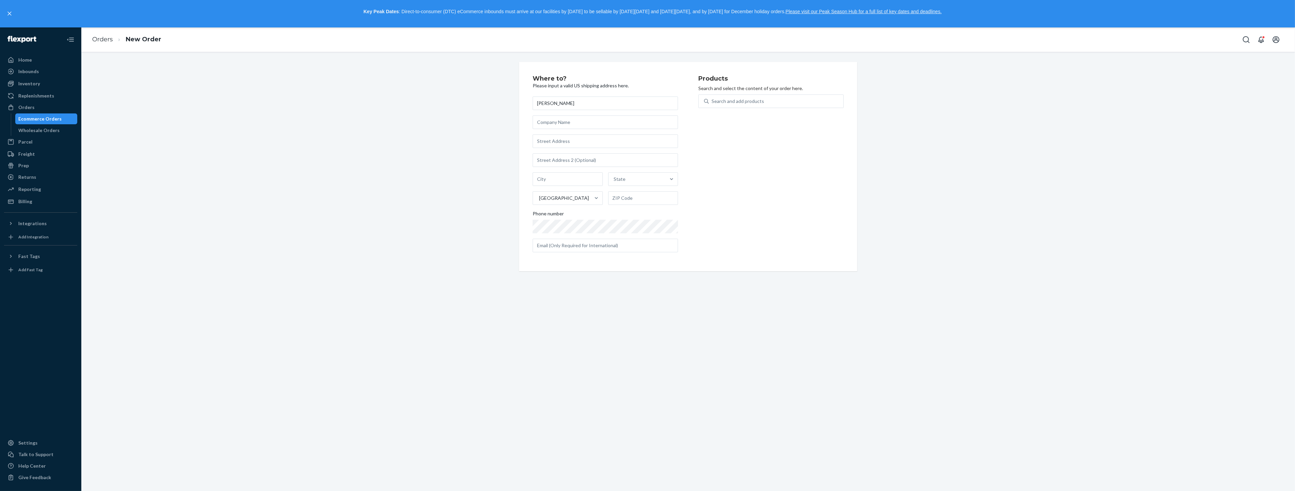
type input "[PERSON_NAME]"
drag, startPoint x: 569, startPoint y: 144, endPoint x: 571, endPoint y: 147, distance: 4.0
click at [569, 144] on input "text" at bounding box center [605, 142] width 145 height 14
paste input "[STREET_ADDRESS]"
type input "[STREET_ADDRESS]"
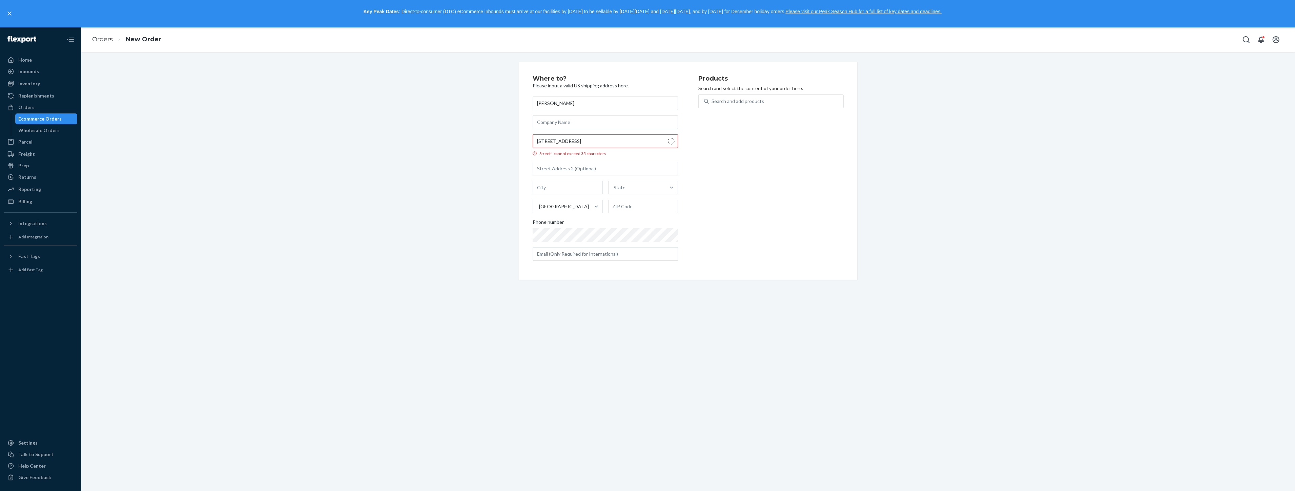
type input "[GEOGRAPHIC_DATA]"
type input "28546"
drag, startPoint x: 713, startPoint y: 96, endPoint x: 716, endPoint y: 98, distance: 3.5
click at [715, 97] on div "Search and add products" at bounding box center [776, 101] width 135 height 12
click at [712, 98] on input "Search and add products" at bounding box center [712, 101] width 1 height 7
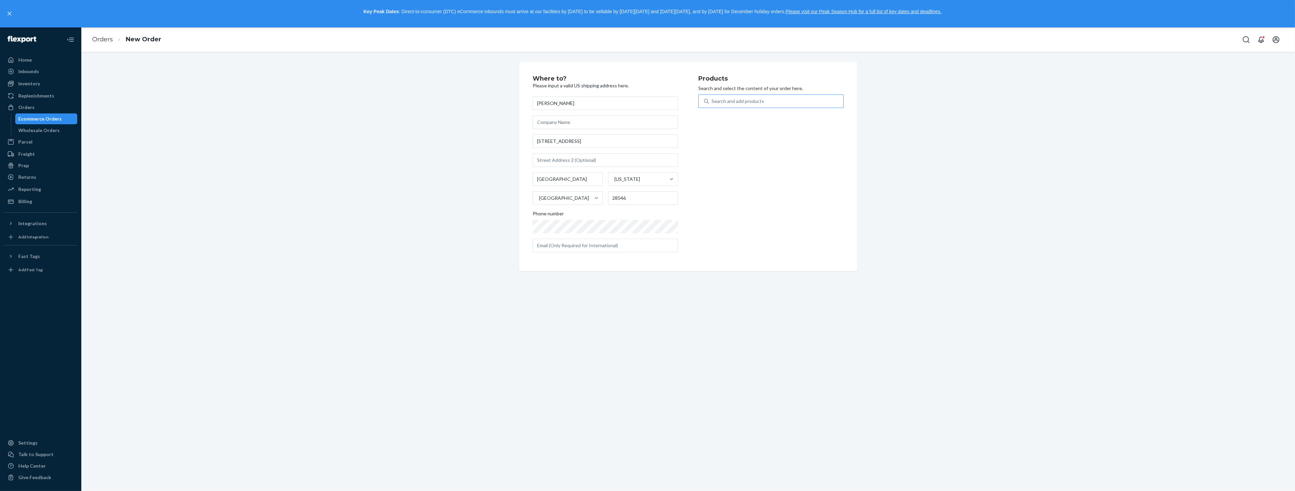
paste input "OH-GM047301-06"
type input "OH-GM047301-06"
click at [746, 119] on div "Cleaning Tablets - Glass + Mirror" at bounding box center [758, 117] width 108 height 7
click at [746, 105] on input "OH-GM047301-06" at bounding box center [732, 101] width 41 height 7
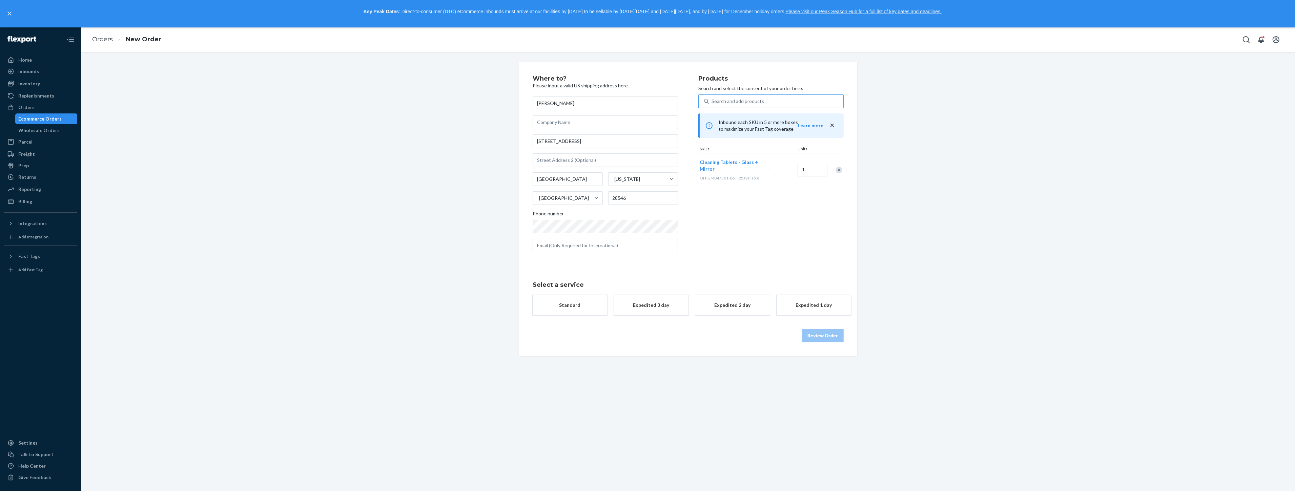
drag, startPoint x: 581, startPoint y: 303, endPoint x: 69, endPoint y: 2, distance: 593.8
click at [579, 303] on div "Standard" at bounding box center [570, 305] width 54 height 7
click at [727, 98] on div "Search and add products" at bounding box center [738, 101] width 53 height 7
click at [712, 98] on input "0 results available. Use Up and Down to choose options, press Enter to select t…" at bounding box center [712, 101] width 1 height 7
paste input "OH-FV042801-06"
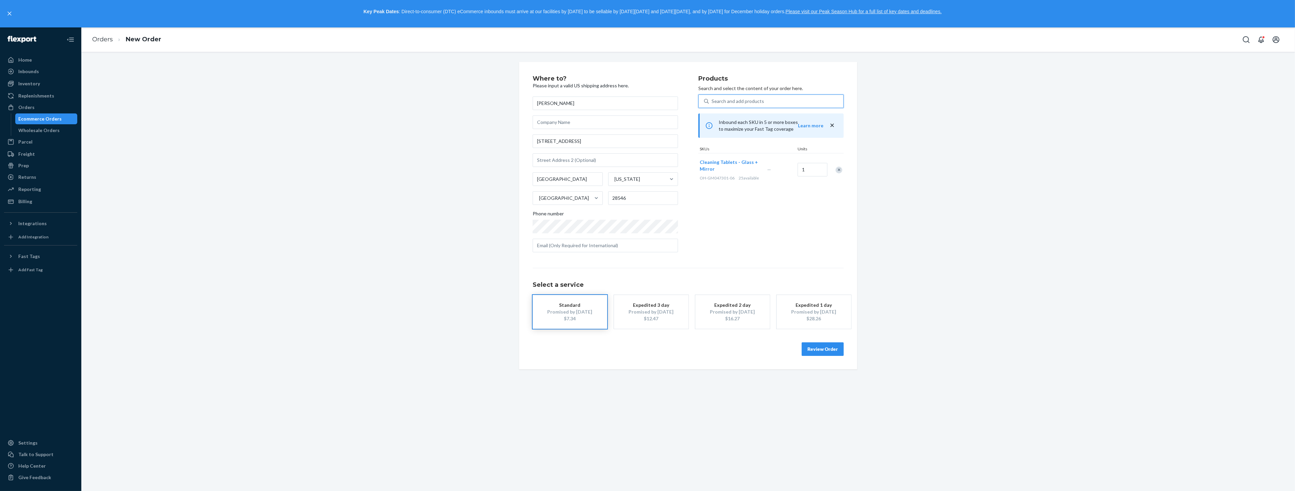
type input "OH-FV042801-06"
click at [767, 121] on div "OH - FV042801 - 06" at bounding box center [758, 124] width 108 height 6
click at [751, 105] on input "OH-FV042801-06" at bounding box center [731, 101] width 39 height 7
click at [821, 350] on button "Review Order" at bounding box center [823, 350] width 42 height 14
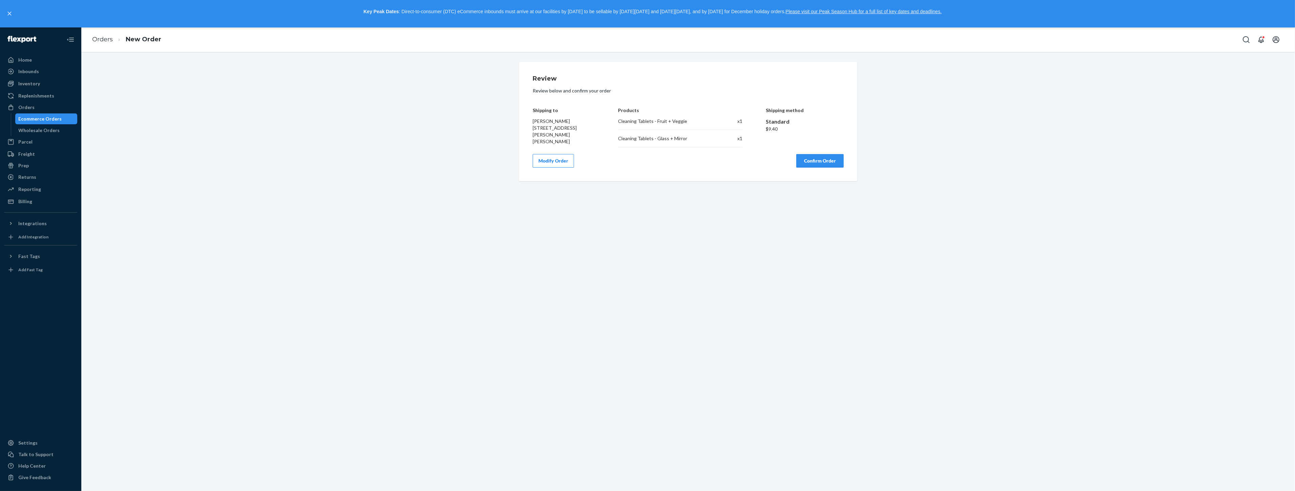
drag, startPoint x: 827, startPoint y: 163, endPoint x: 888, endPoint y: 161, distance: 61.0
click at [827, 163] on button "Confirm Order" at bounding box center [820, 161] width 47 height 14
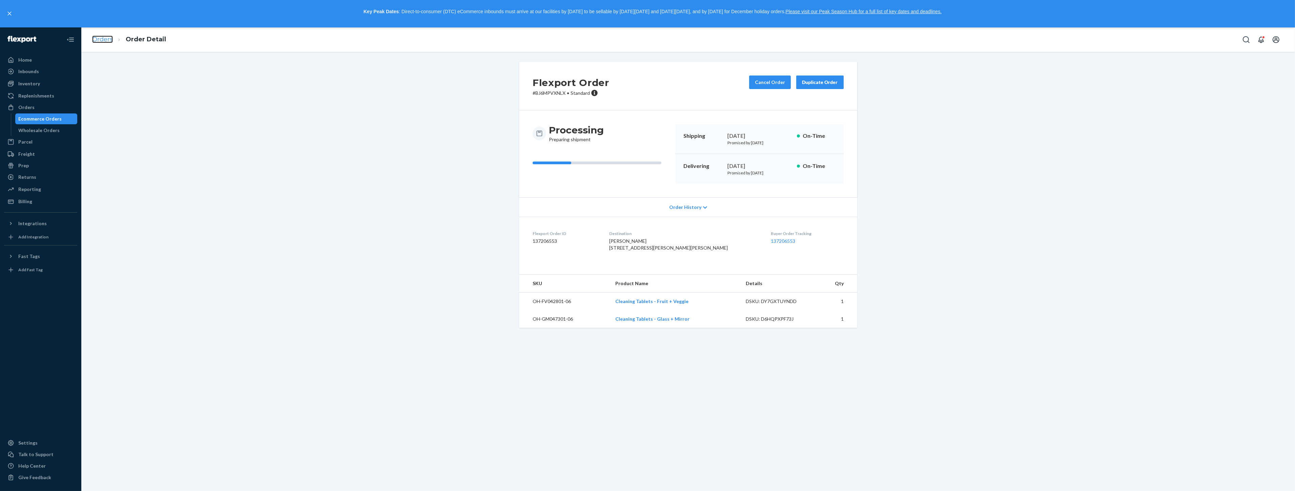
click at [101, 40] on link "Orders" at bounding box center [102, 39] width 21 height 7
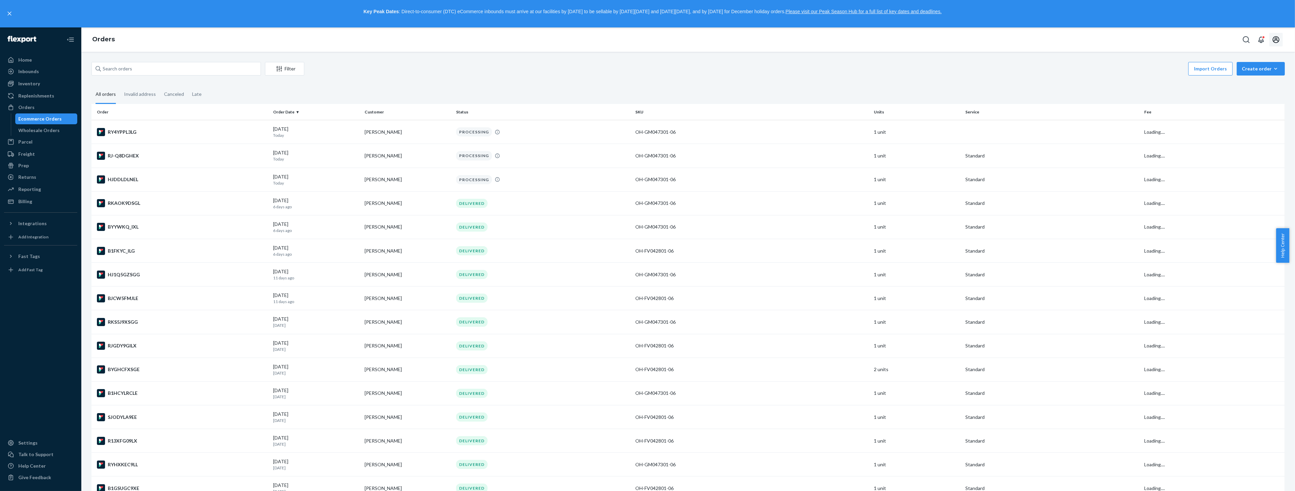
click at [1270, 39] on button "Open account menu" at bounding box center [1277, 40] width 14 height 14
click at [1260, 62] on span "[EMAIL_ADDRESS][DOMAIN_NAME]" at bounding box center [1262, 66] width 42 height 14
drag, startPoint x: 1269, startPoint y: 69, endPoint x: 1254, endPoint y: 81, distance: 19.3
click at [1273, 69] on icon "button" at bounding box center [1276, 68] width 7 height 7
click at [1248, 86] on span "Ecommerce order" at bounding box center [1265, 85] width 42 height 5
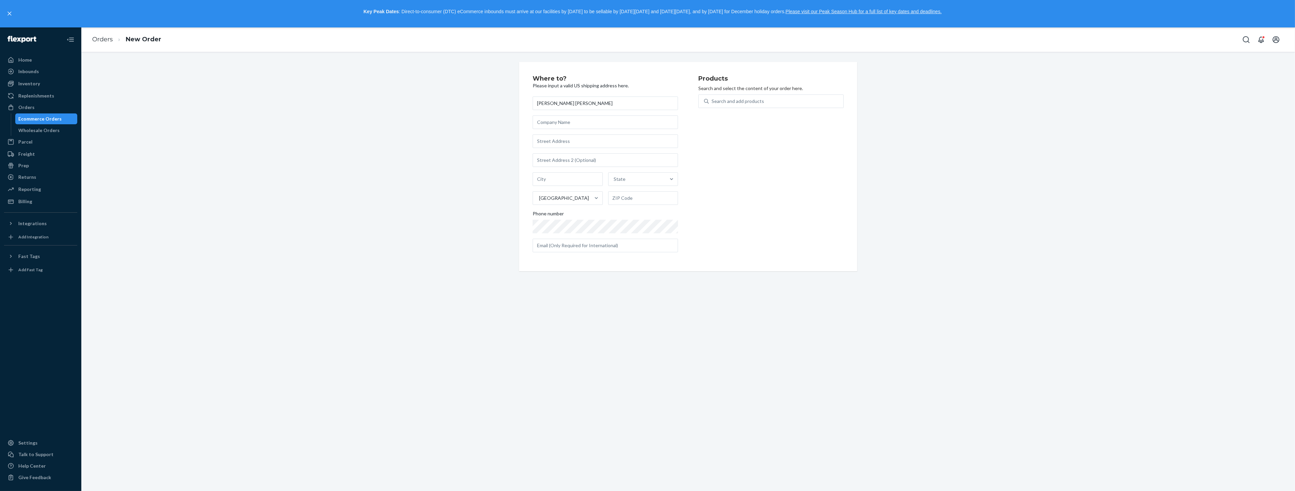
type input "[PERSON_NAME] [PERSON_NAME]"
drag, startPoint x: 547, startPoint y: 144, endPoint x: 547, endPoint y: 148, distance: 4.1
click at [547, 144] on input "text" at bounding box center [605, 142] width 145 height 14
paste input "[STREET_ADDRESS]"
type input "[STREET_ADDRESS]"
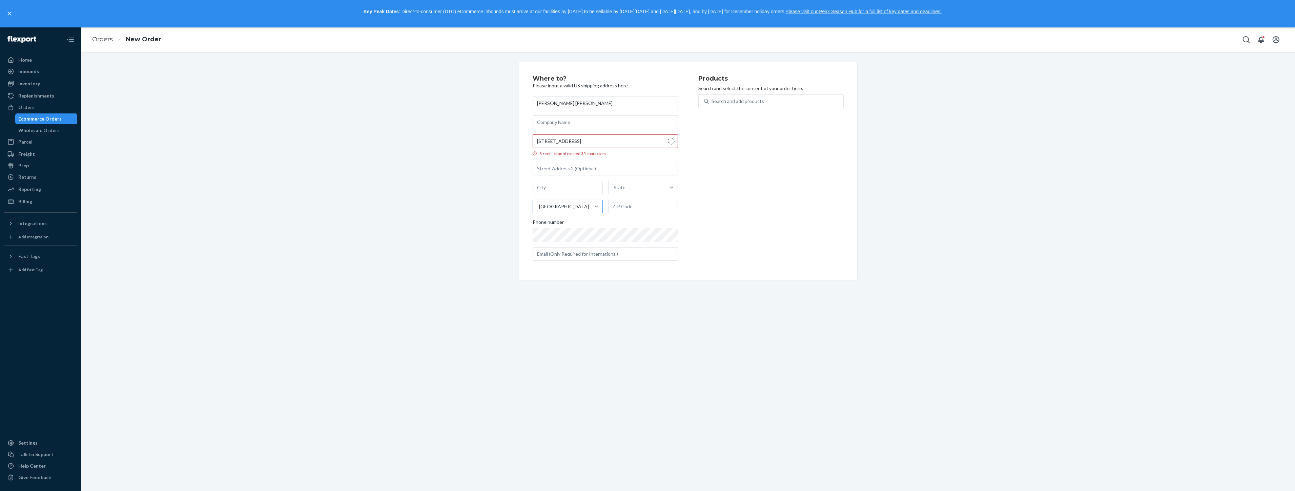
type input "[GEOGRAPHIC_DATA]"
type input "90064"
click at [748, 98] on div "Search and add products" at bounding box center [738, 101] width 53 height 7
click at [712, 98] on input "0 results available. Use Up and Down to choose options, press Enter to select t…" at bounding box center [712, 101] width 1 height 7
paste input "OH-GM047301-06"
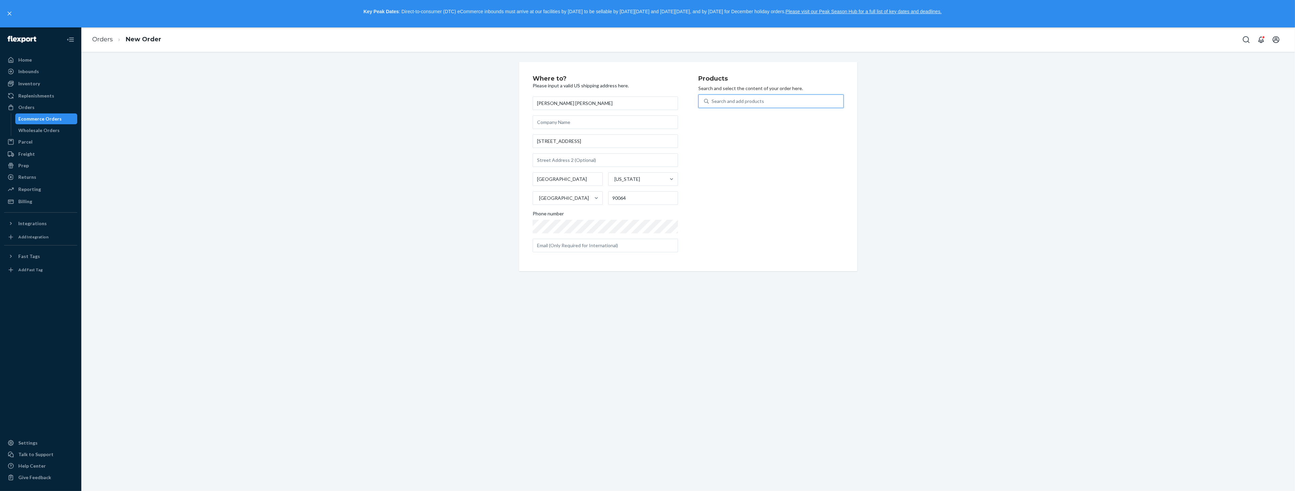
type input "OH-GM047301-06"
click at [764, 125] on div "OH - GM047301 - 06" at bounding box center [758, 124] width 108 height 6
click at [753, 105] on input "OH-GM047301-06" at bounding box center [732, 101] width 41 height 7
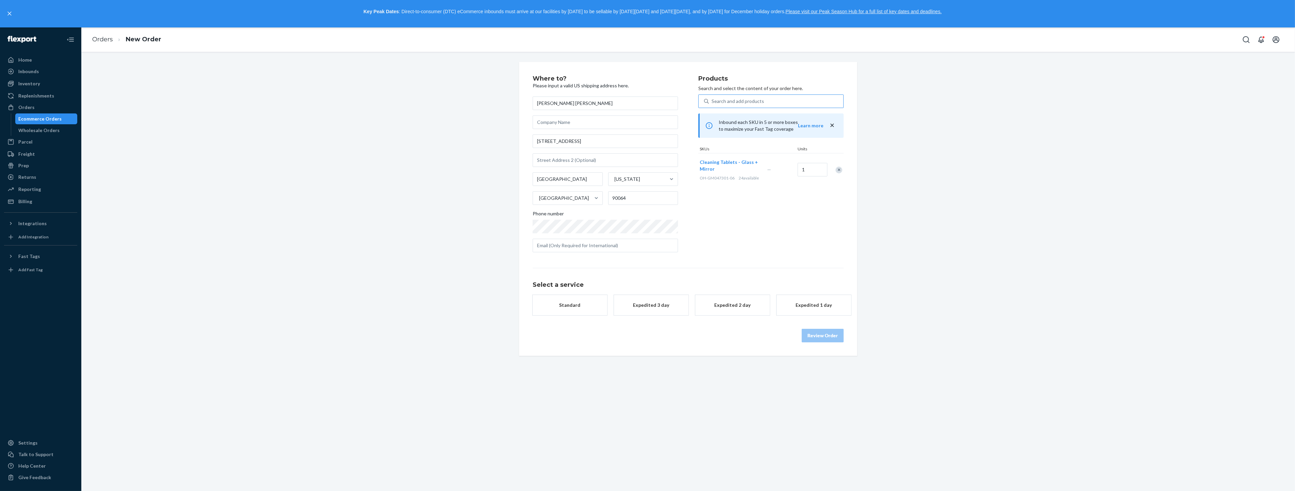
drag, startPoint x: 579, startPoint y: 304, endPoint x: 682, endPoint y: 311, distance: 104.0
click at [579, 303] on div "Standard" at bounding box center [570, 305] width 54 height 7
drag, startPoint x: 828, startPoint y: 341, endPoint x: 821, endPoint y: 347, distance: 9.4
click at [828, 341] on button "Review Order" at bounding box center [823, 336] width 42 height 14
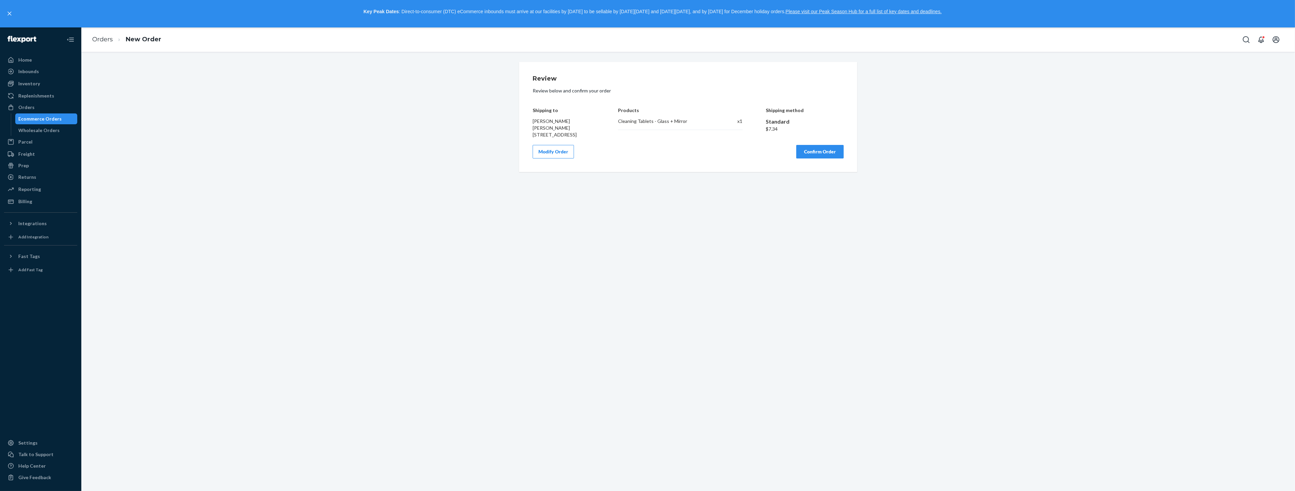
click at [826, 154] on button "Confirm Order" at bounding box center [820, 152] width 47 height 14
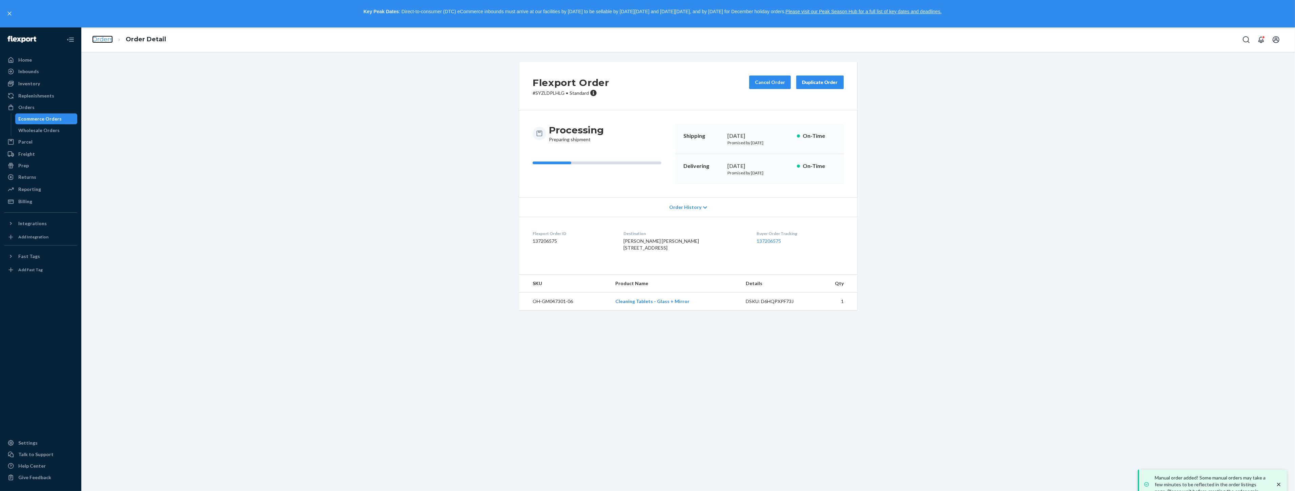
click at [97, 42] on link "Orders" at bounding box center [102, 39] width 21 height 7
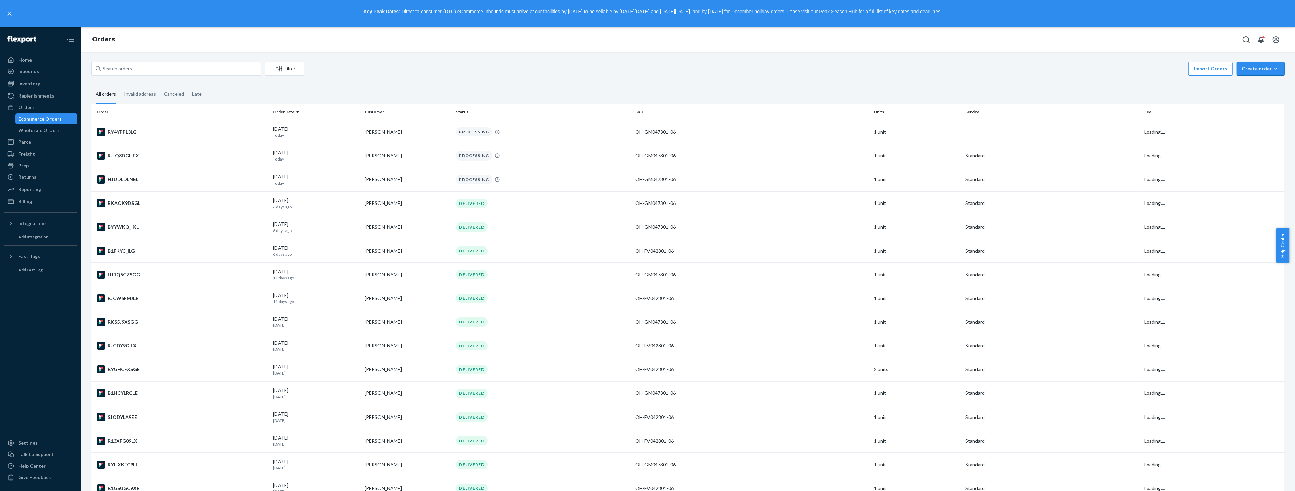
click at [1204, 48] on div "Orders" at bounding box center [688, 39] width 1214 height 24
click at [1258, 68] on div "Create order" at bounding box center [1261, 68] width 38 height 7
click at [1251, 87] on span "Ecommerce order" at bounding box center [1265, 85] width 42 height 5
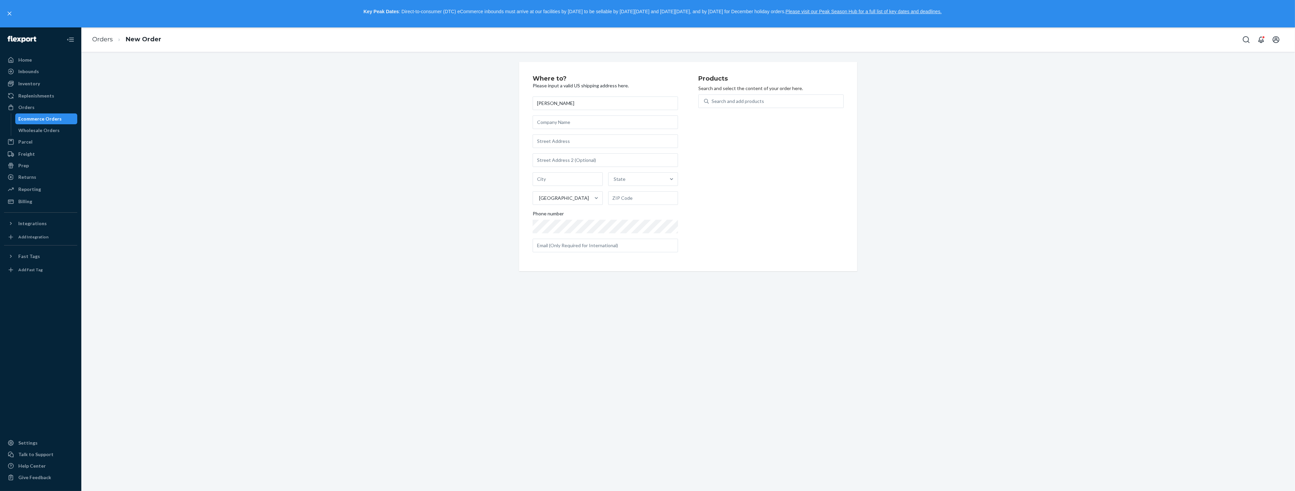
type input "[PERSON_NAME]"
drag, startPoint x: 614, startPoint y: 141, endPoint x: 623, endPoint y: 138, distance: 9.1
click at [614, 141] on input "text" at bounding box center [605, 142] width 145 height 14
paste input "[STREET_ADDRESS]"
type input "[STREET_ADDRESS]"
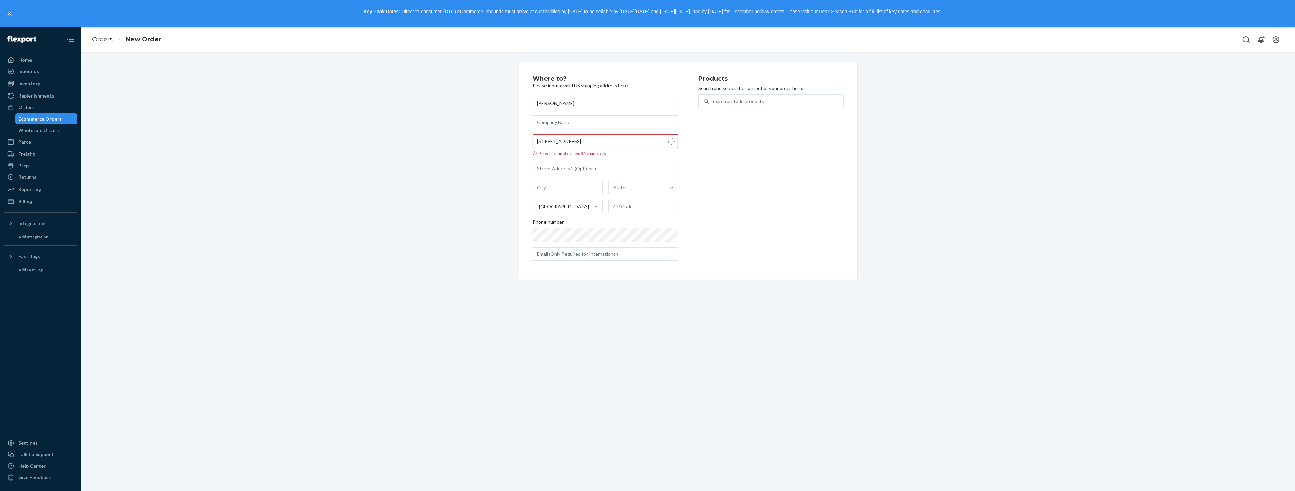
type input "Roscommon"
type input "48653"
click at [627, 141] on input "[STREET_ADDRESS]" at bounding box center [605, 142] width 145 height 14
paste input "OH-GM047301-06"
type input "OH-GM047301-06"
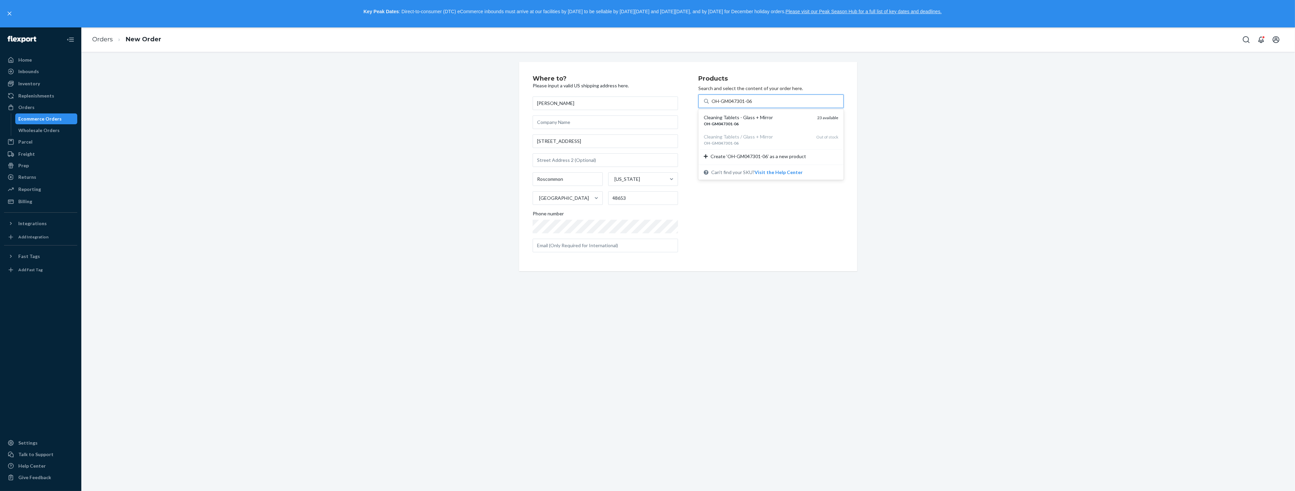
click at [771, 125] on div "OH - GM047301 - 06" at bounding box center [758, 124] width 108 height 6
click at [753, 105] on input "OH-GM047301-06" at bounding box center [732, 101] width 41 height 7
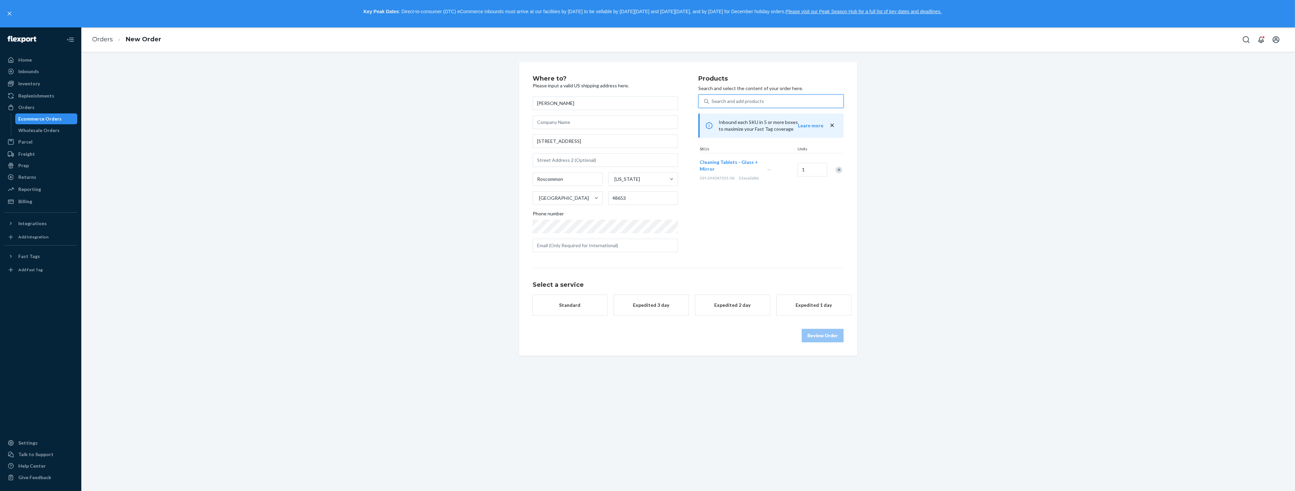
click at [571, 307] on div "Standard" at bounding box center [570, 305] width 54 height 7
click at [809, 330] on div "Review Order" at bounding box center [688, 339] width 311 height 20
click at [812, 339] on div "Review Order" at bounding box center [688, 339] width 311 height 20
click at [829, 348] on button "Review Order" at bounding box center [823, 350] width 42 height 14
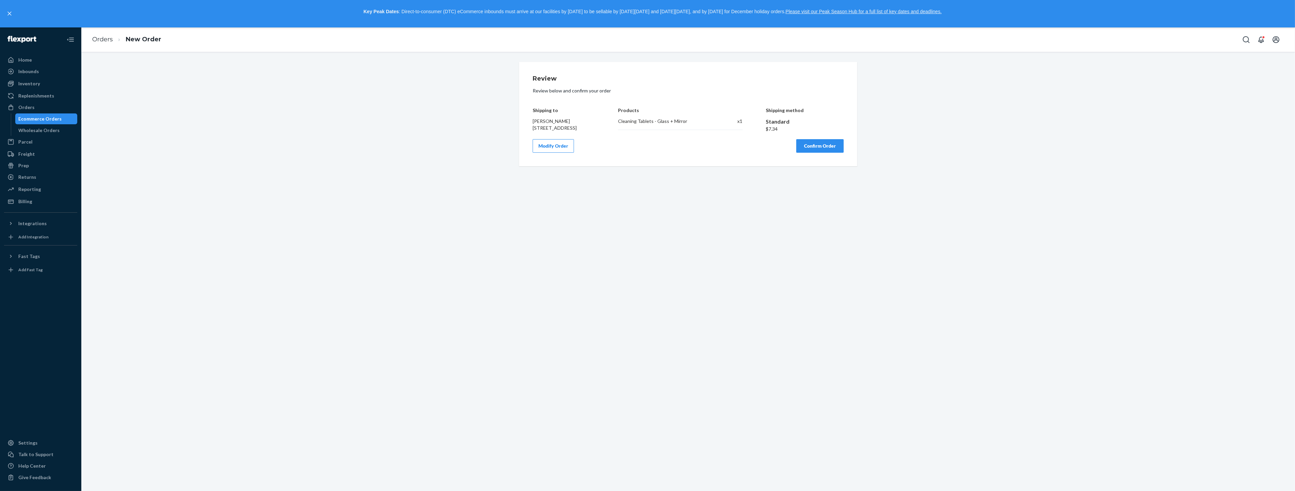
click at [825, 153] on button "Confirm Order" at bounding box center [820, 146] width 47 height 14
